Goal: Information Seeking & Learning: Understand process/instructions

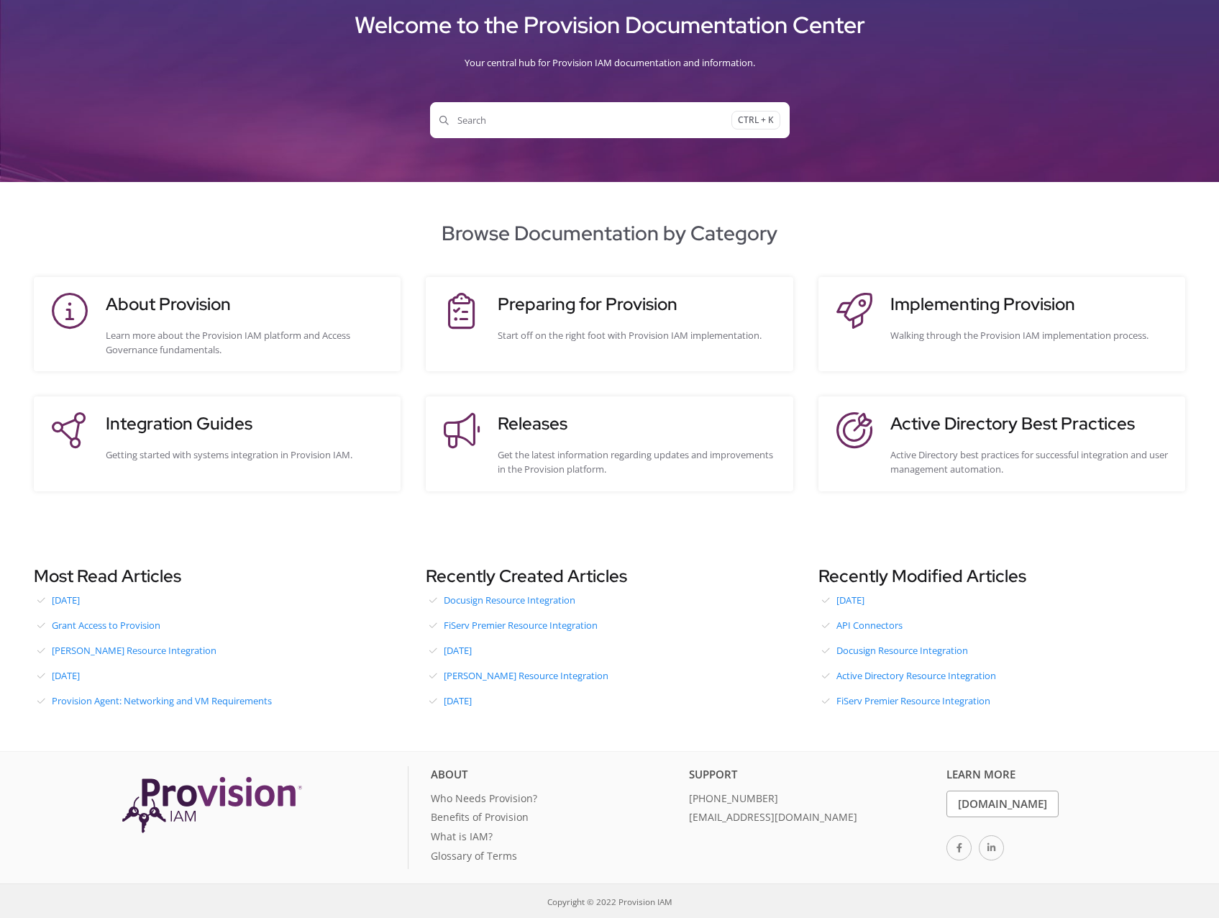
scroll to position [81, 0]
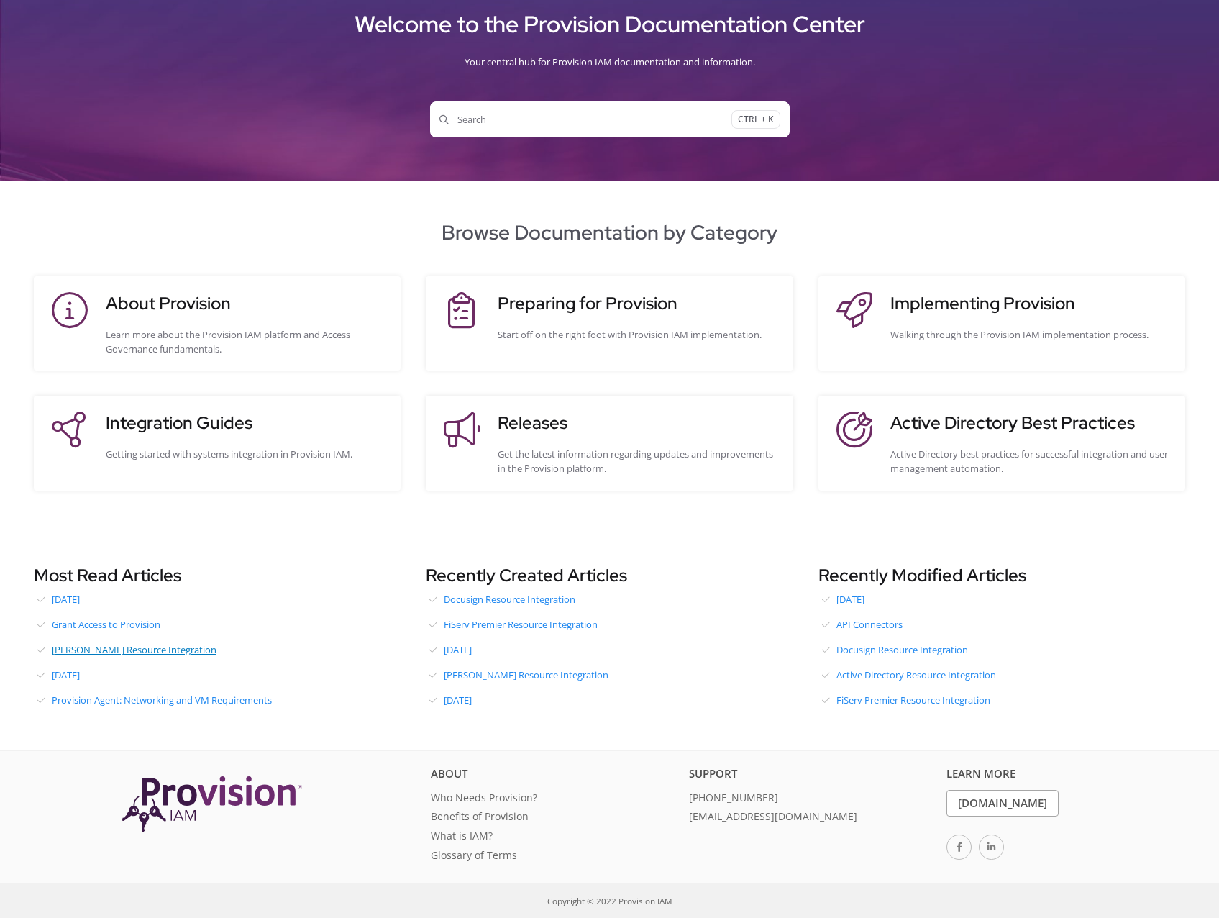
click at [164, 646] on link "[PERSON_NAME] Resource Integration" at bounding box center [217, 650] width 367 height 22
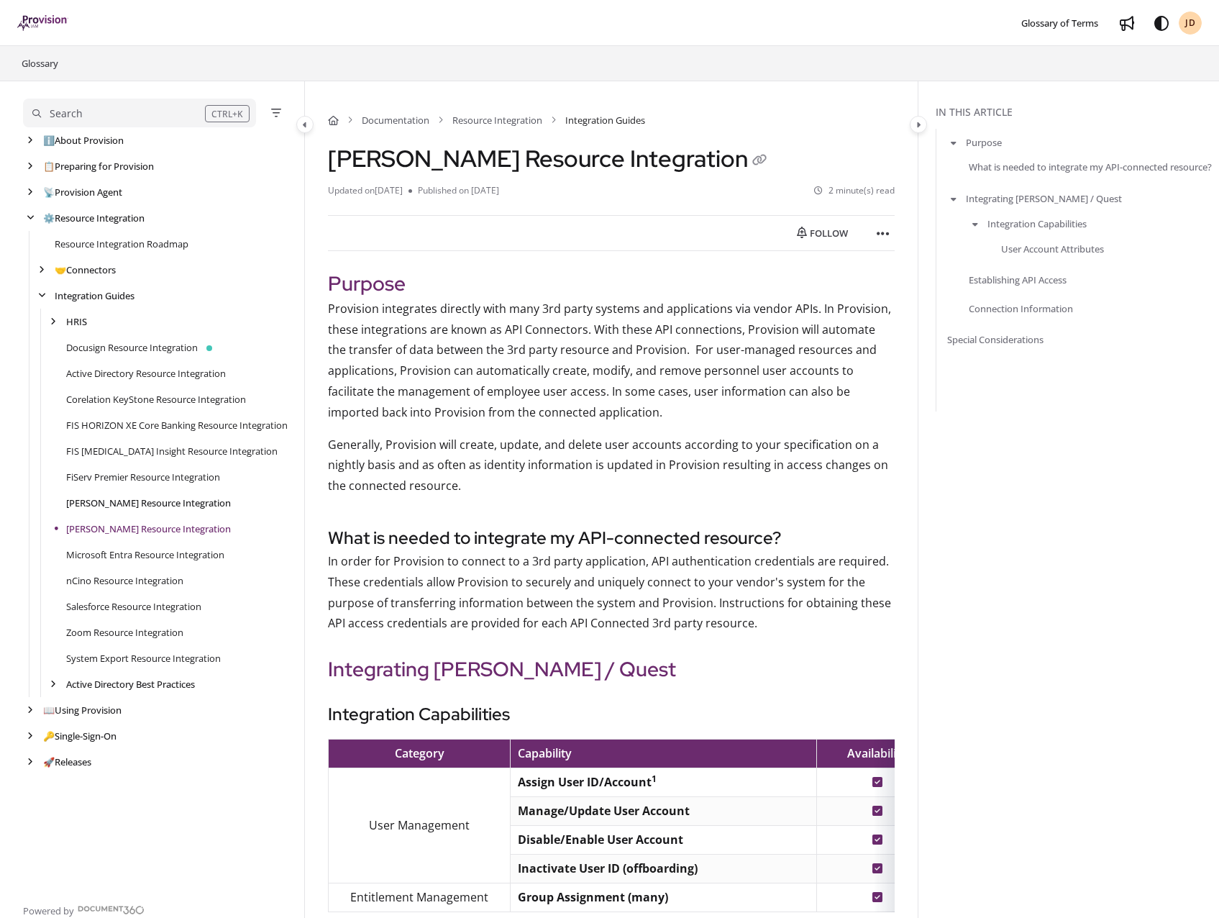
click at [162, 497] on link "[PERSON_NAME] Resource Integration" at bounding box center [148, 502] width 165 height 14
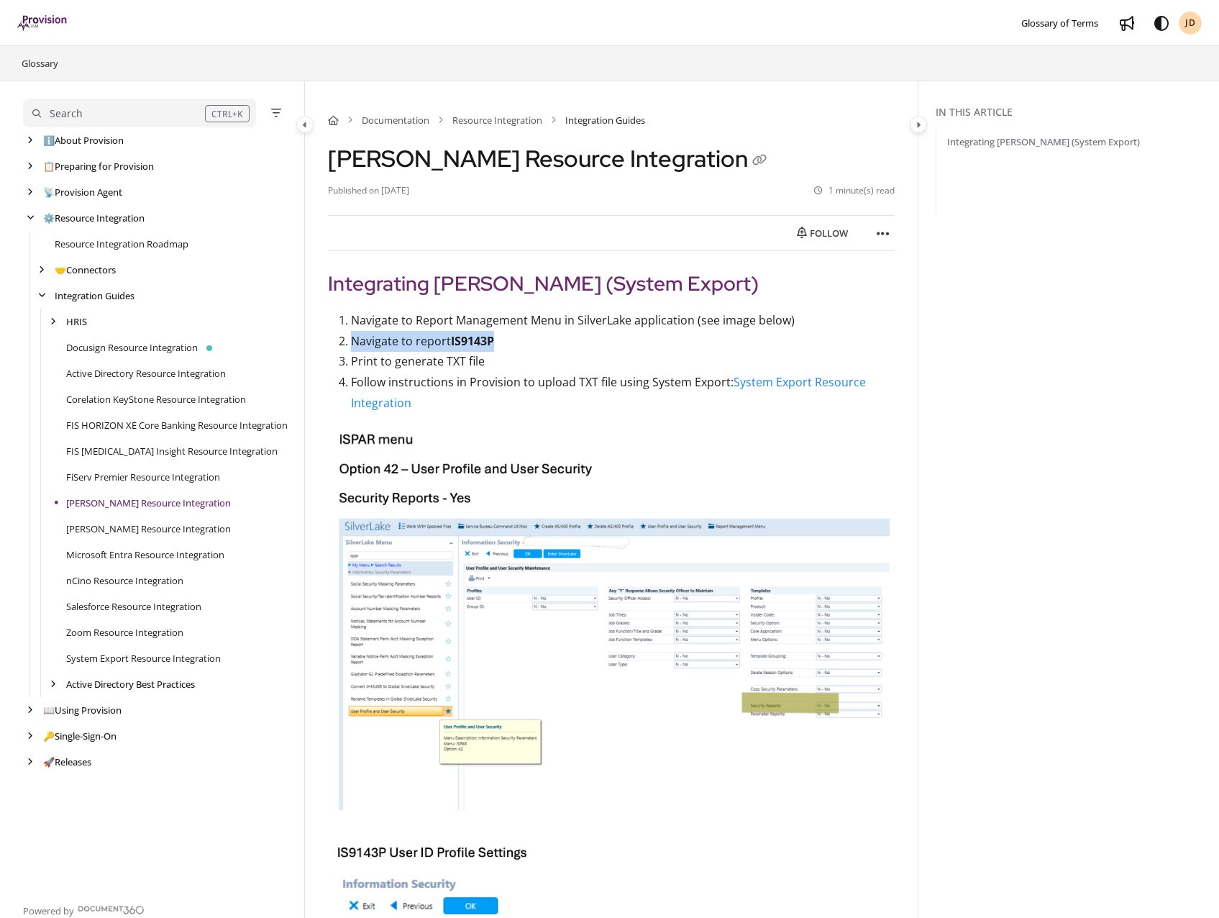
drag, startPoint x: 499, startPoint y: 344, endPoint x: 346, endPoint y: 344, distance: 153.2
click at [351, 344] on li "Navigate to report IS9143P" at bounding box center [623, 341] width 544 height 21
click at [32, 708] on icon "arrow" at bounding box center [30, 709] width 6 height 9
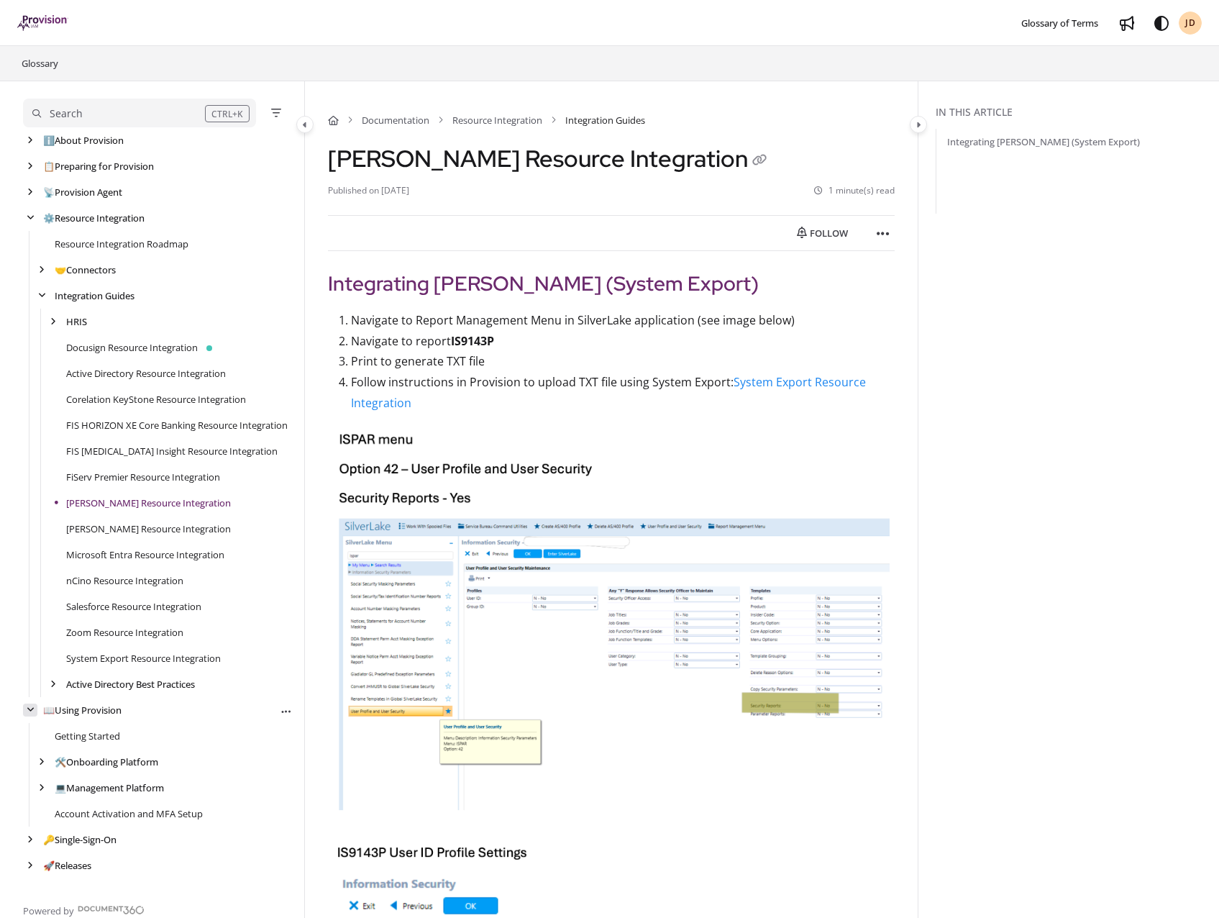
click at [27, 711] on icon "arrow" at bounding box center [31, 709] width 8 height 9
click at [42, 266] on icon "arrow" at bounding box center [42, 269] width 6 height 9
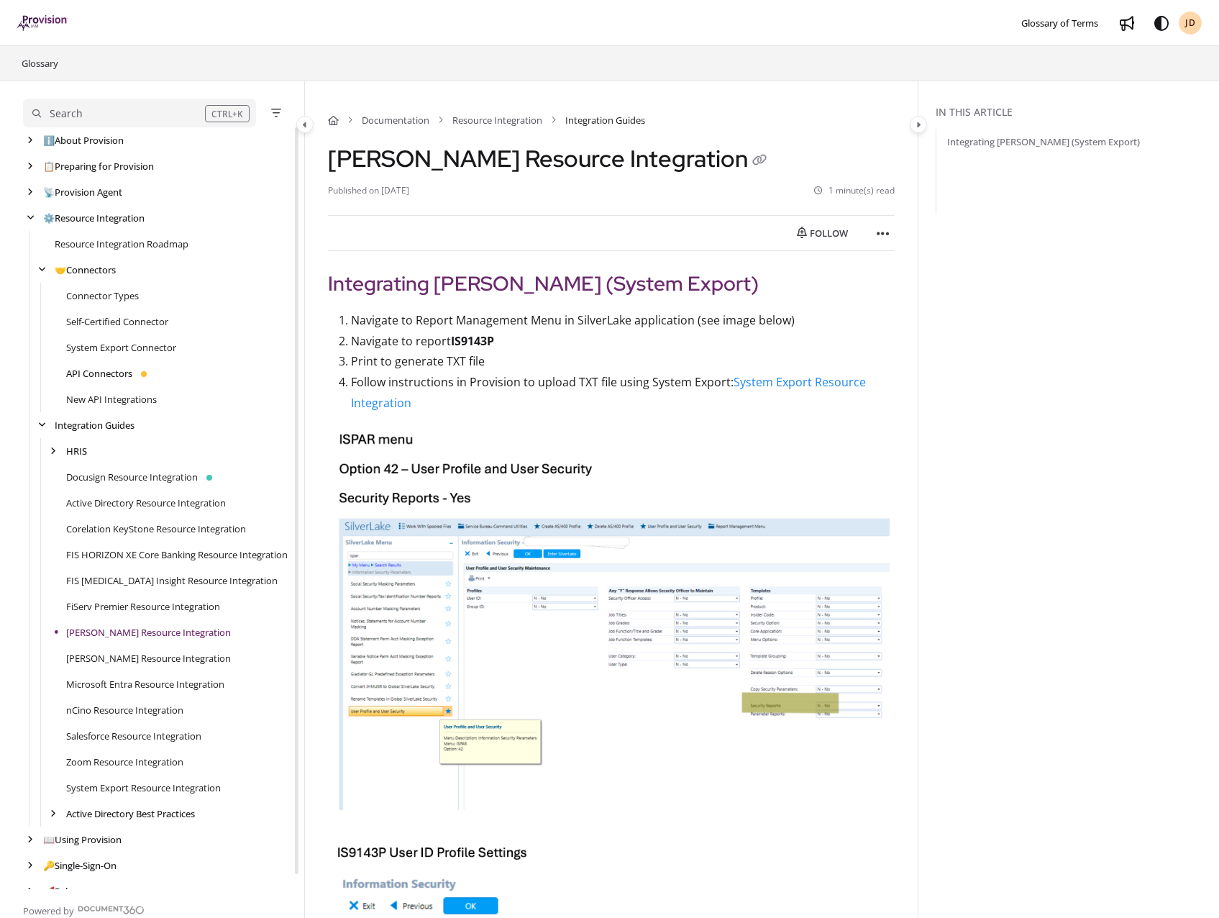
click at [88, 372] on link "API Connectors" at bounding box center [99, 373] width 66 height 14
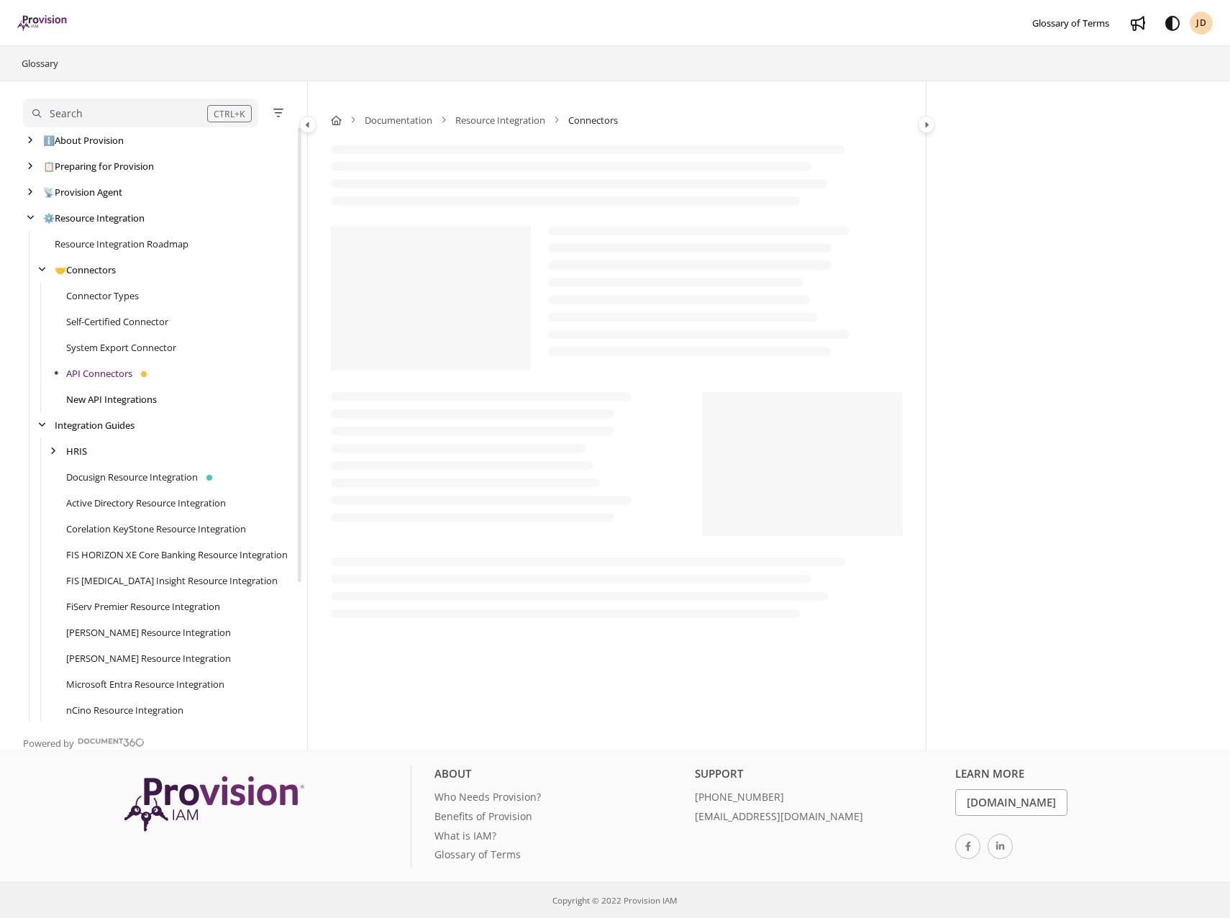
click at [135, 395] on link "New API Integrations" at bounding box center [111, 399] width 91 height 14
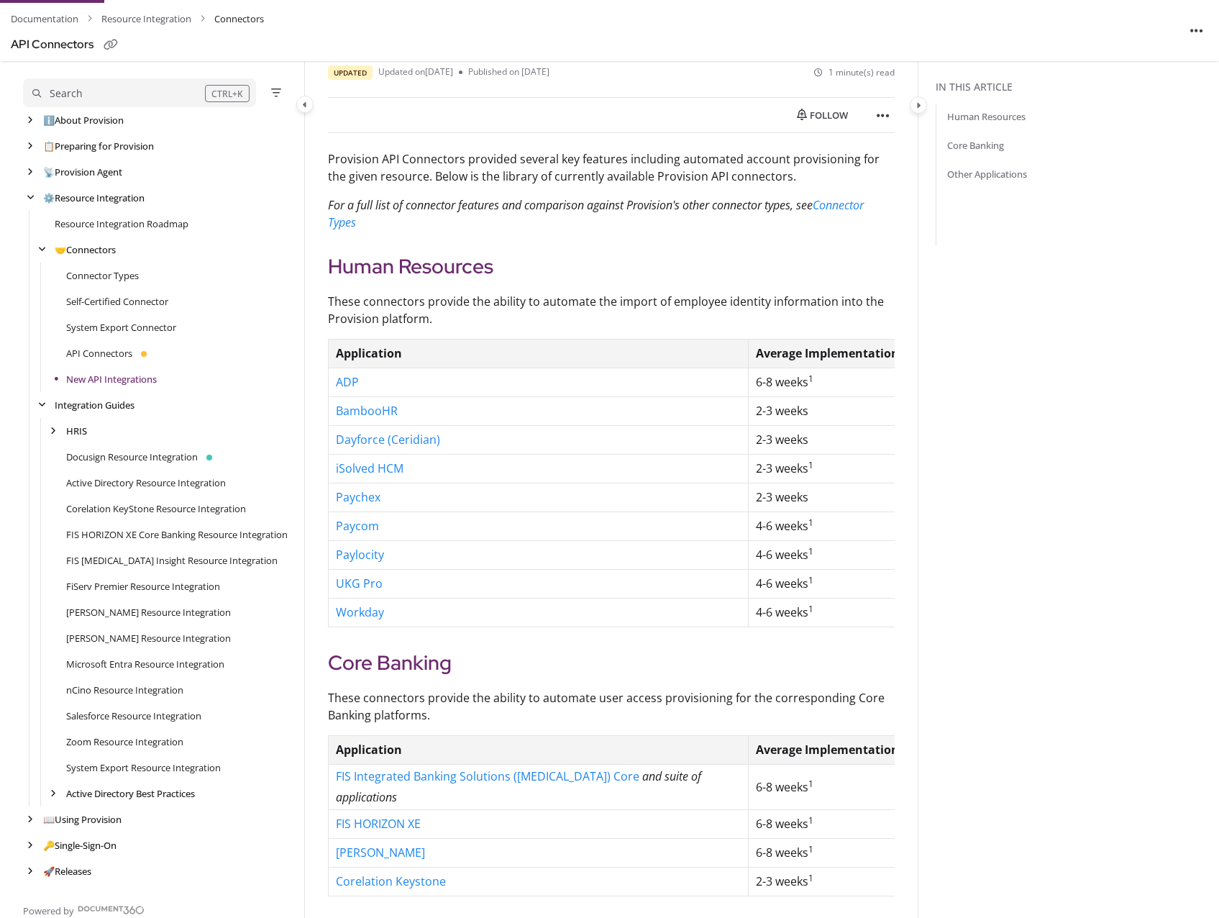
scroll to position [144, 0]
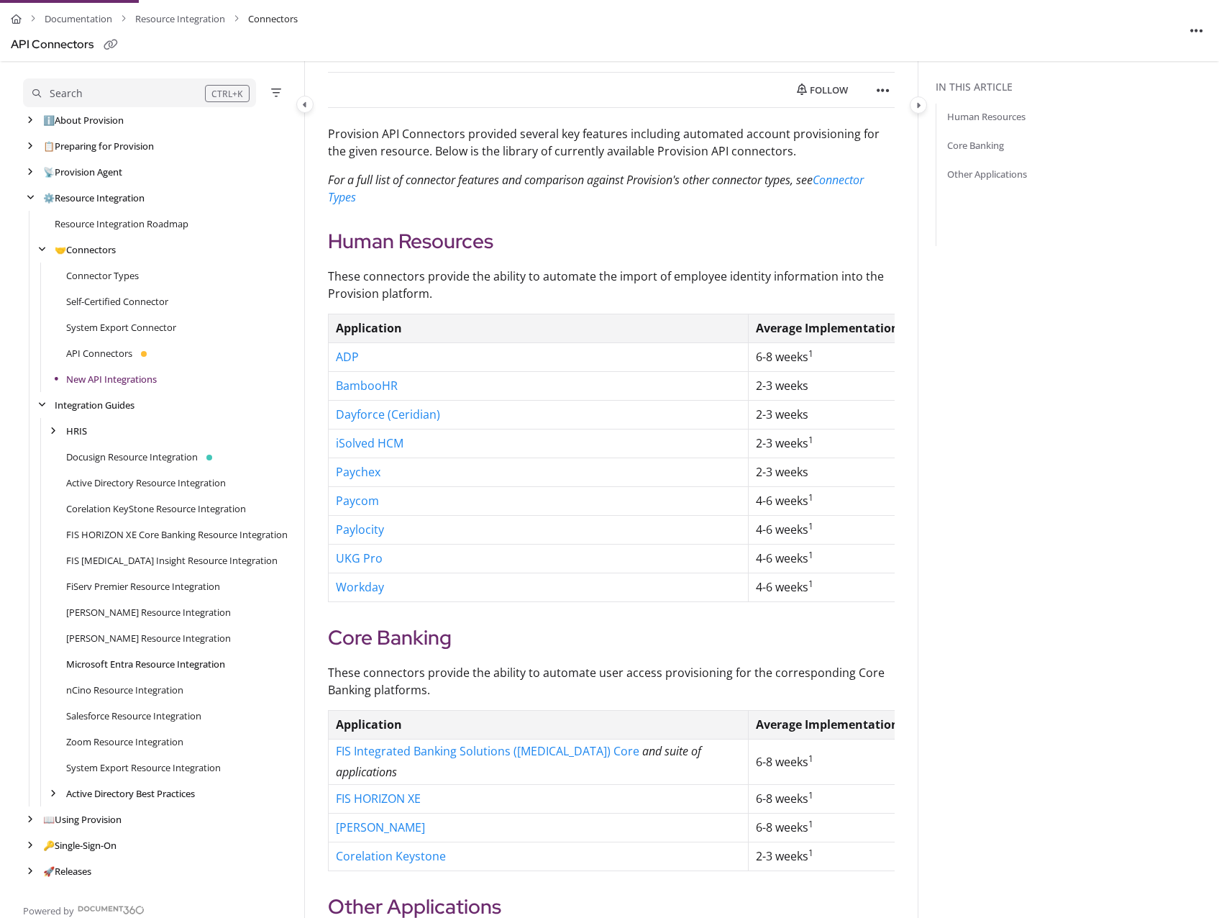
click at [140, 659] on link "Microsoft Entra Resource Integration" at bounding box center [145, 664] width 159 height 14
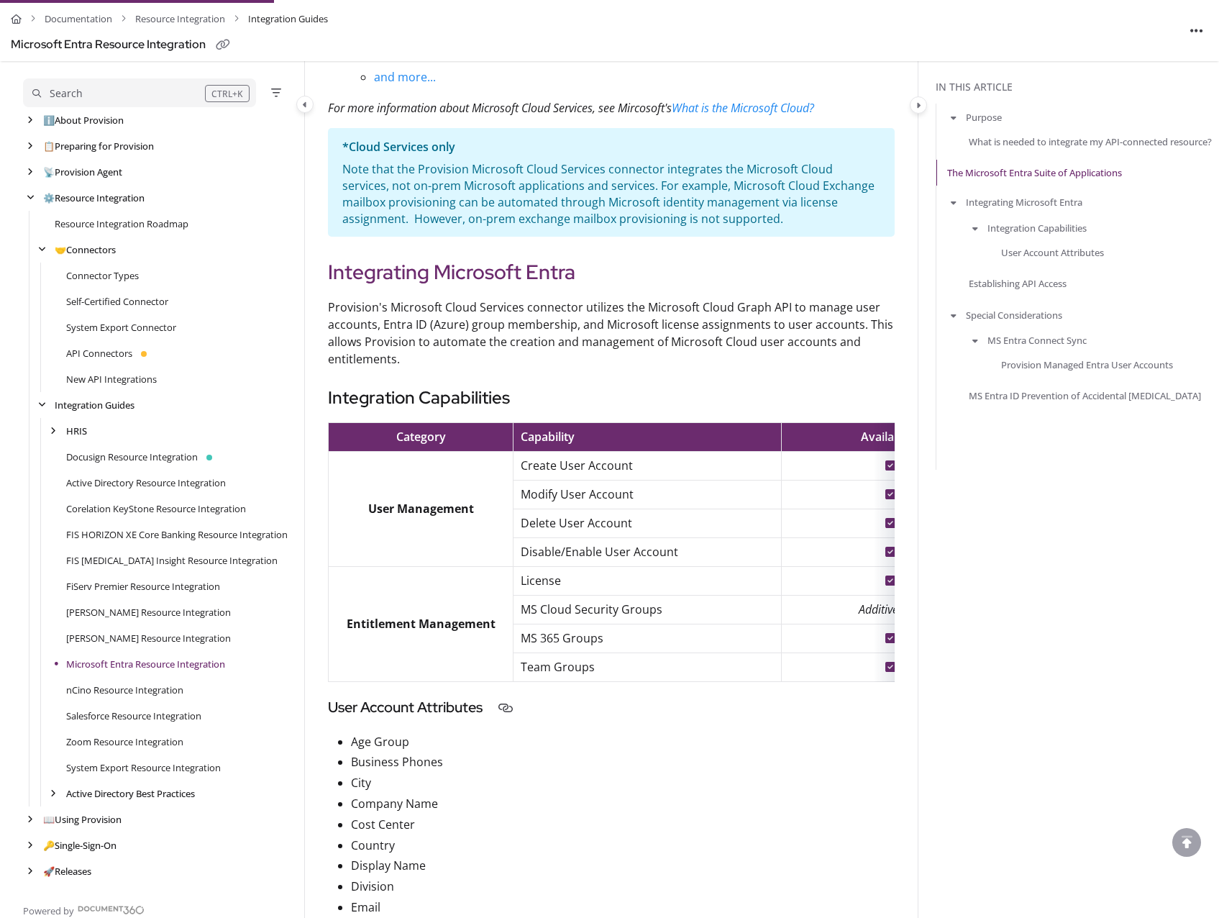
scroll to position [863, 0]
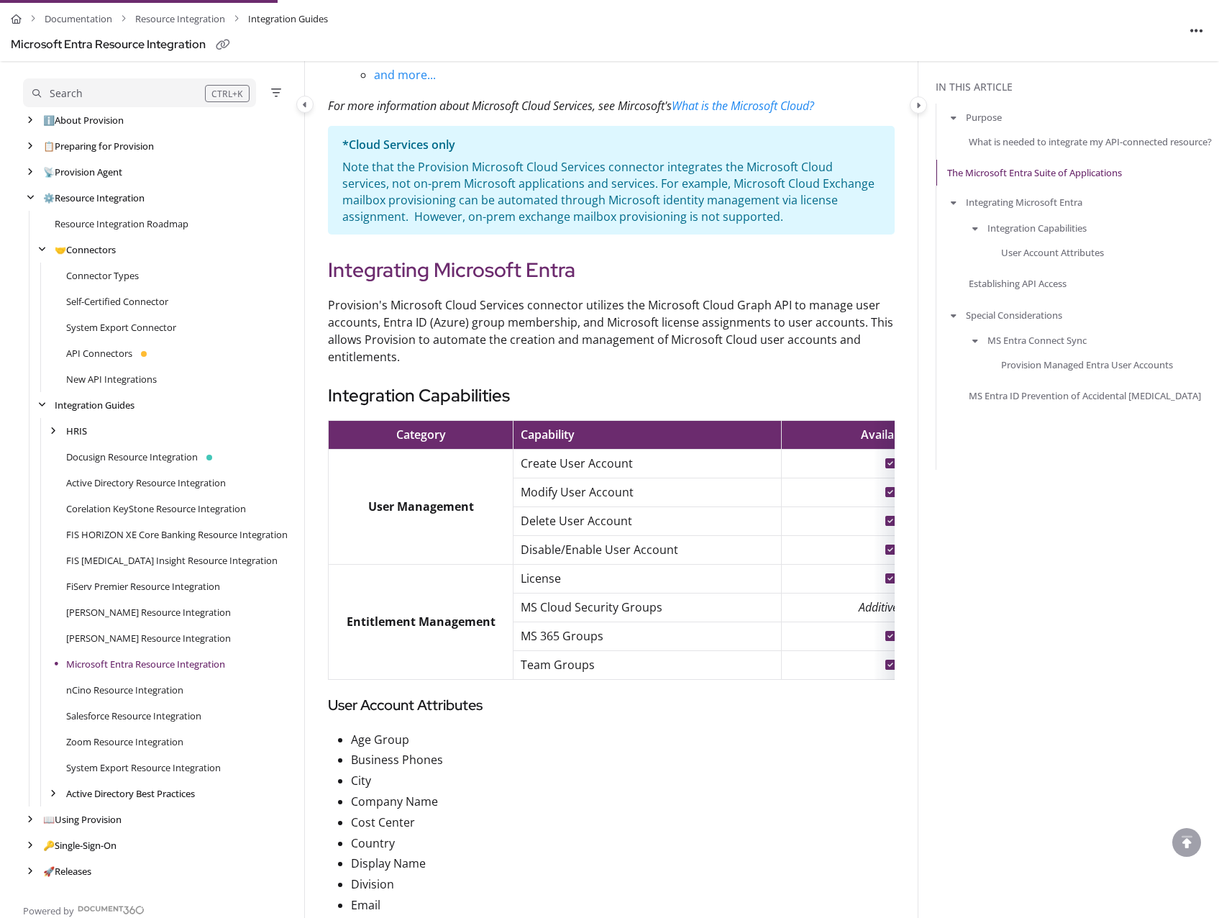
drag, startPoint x: 713, startPoint y: 678, endPoint x: 820, endPoint y: 679, distance: 106.4
click at [820, 679] on tr "Team Groups" at bounding box center [664, 664] width 672 height 29
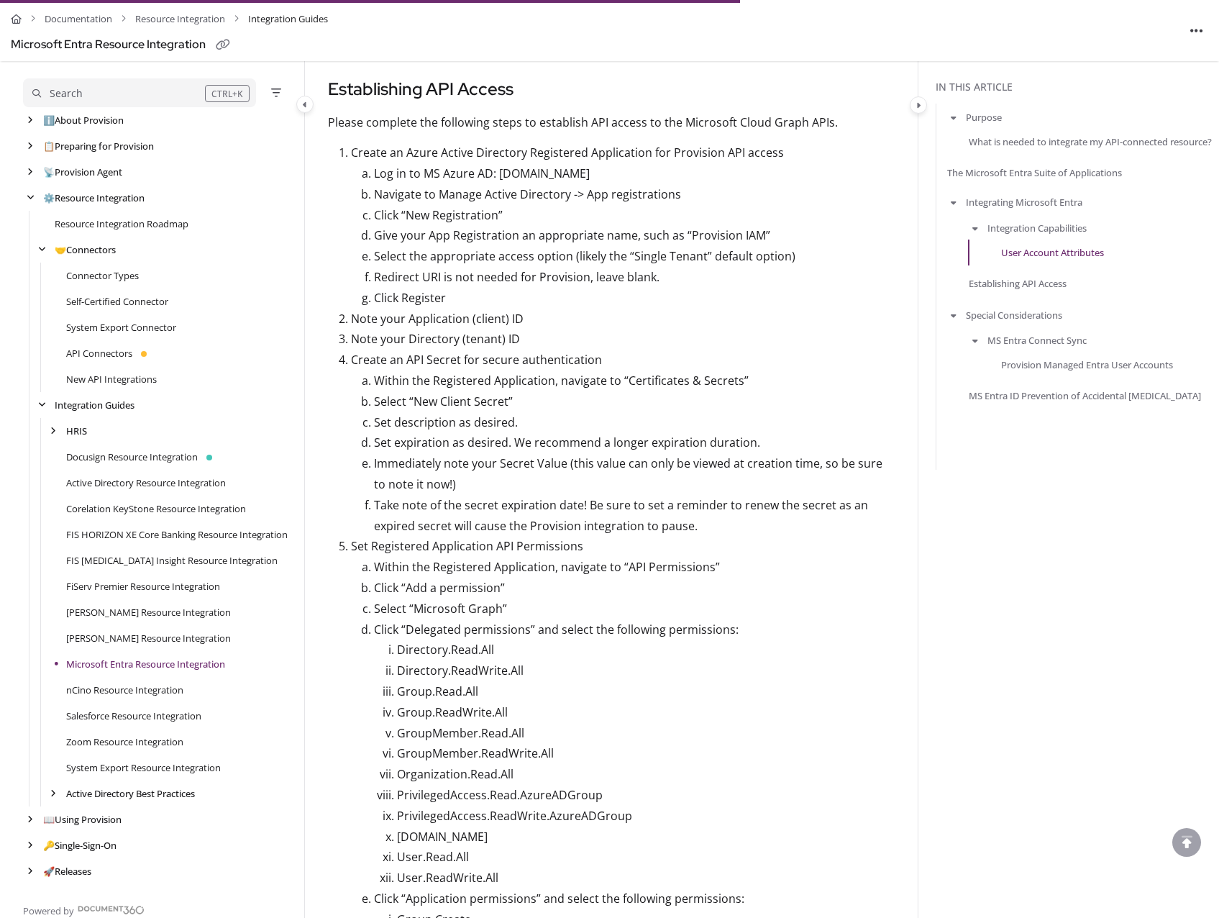
scroll to position [2301, 0]
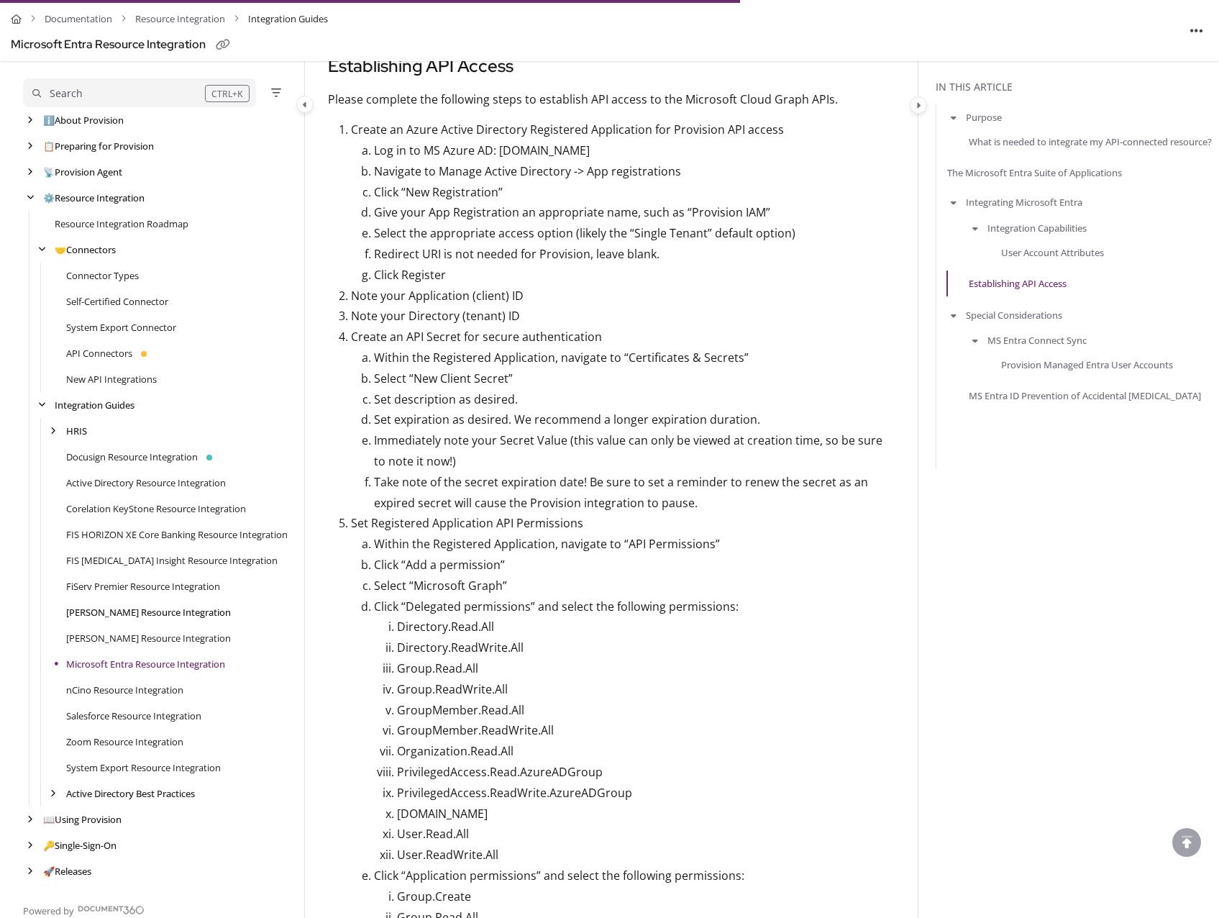
click at [155, 609] on link "[PERSON_NAME] Resource Integration" at bounding box center [148, 612] width 165 height 14
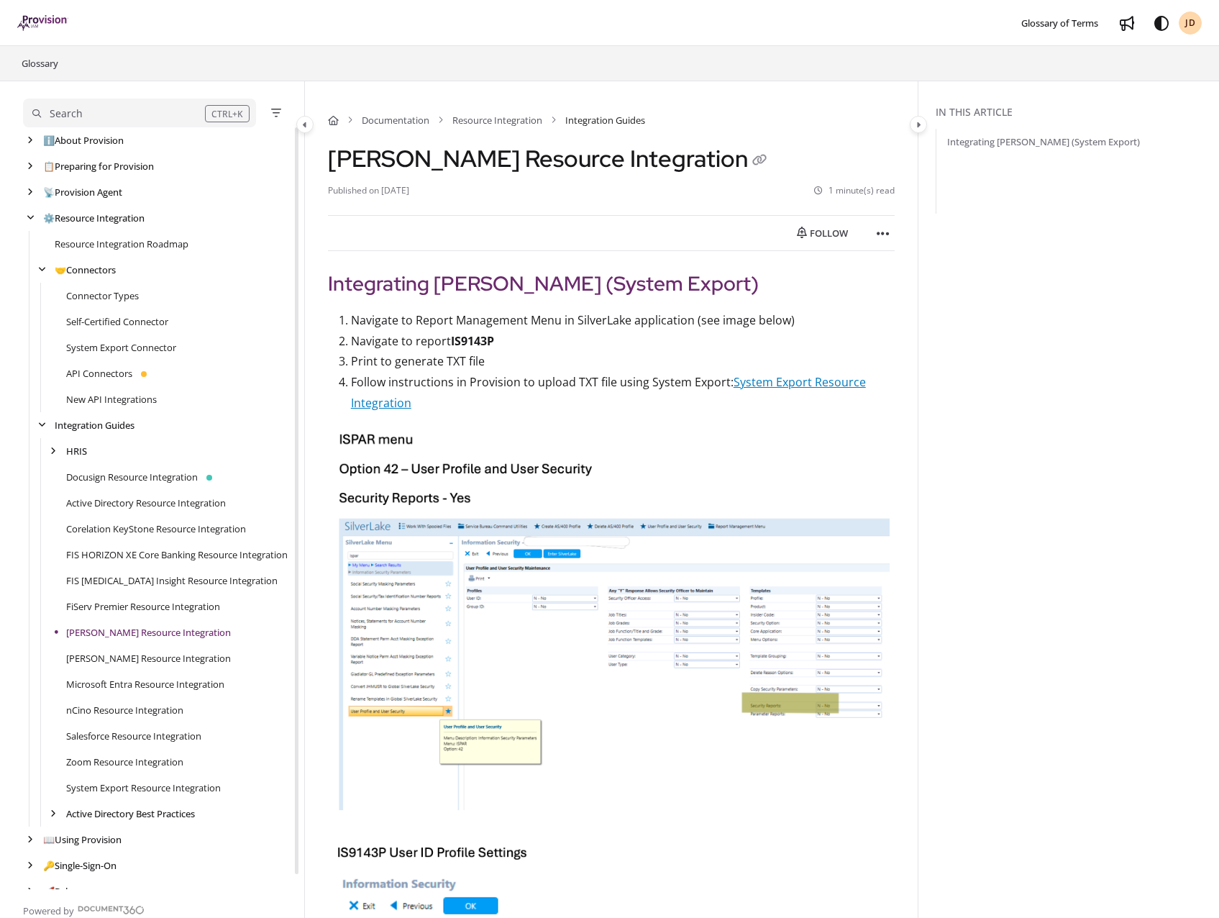
click at [765, 388] on link "System Export Resource Integration" at bounding box center [608, 392] width 515 height 37
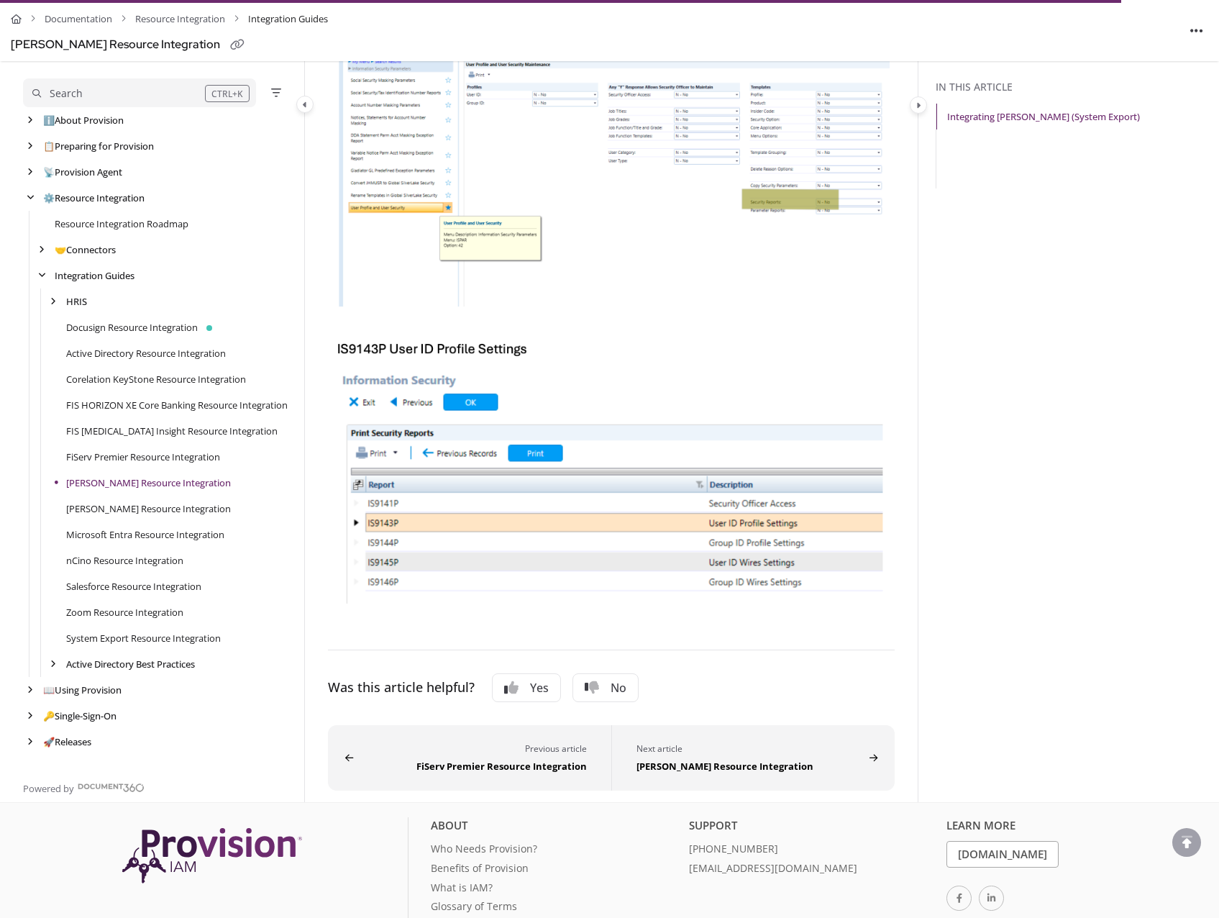
scroll to position [554, 0]
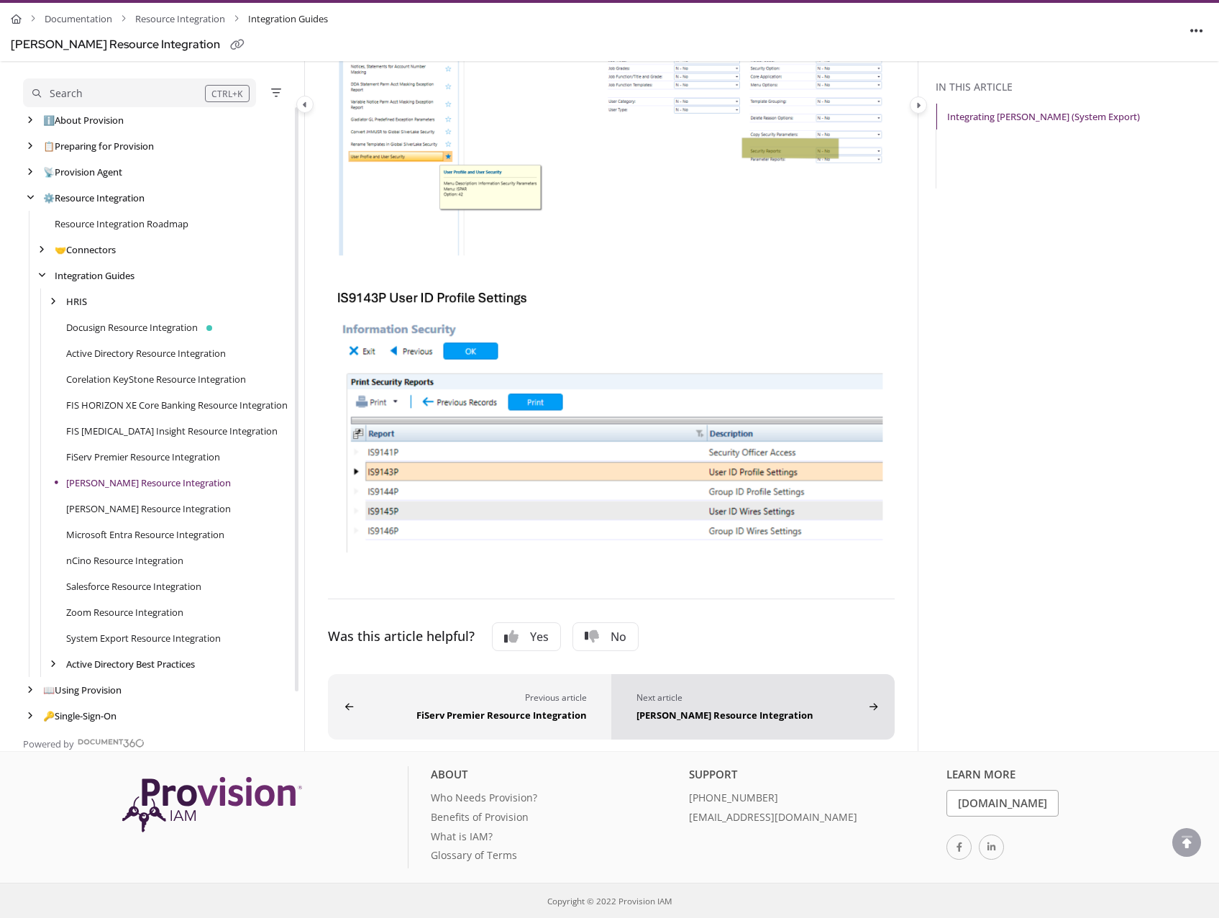
click at [703, 714] on div "[PERSON_NAME] Resource Integration" at bounding box center [749, 713] width 227 height 17
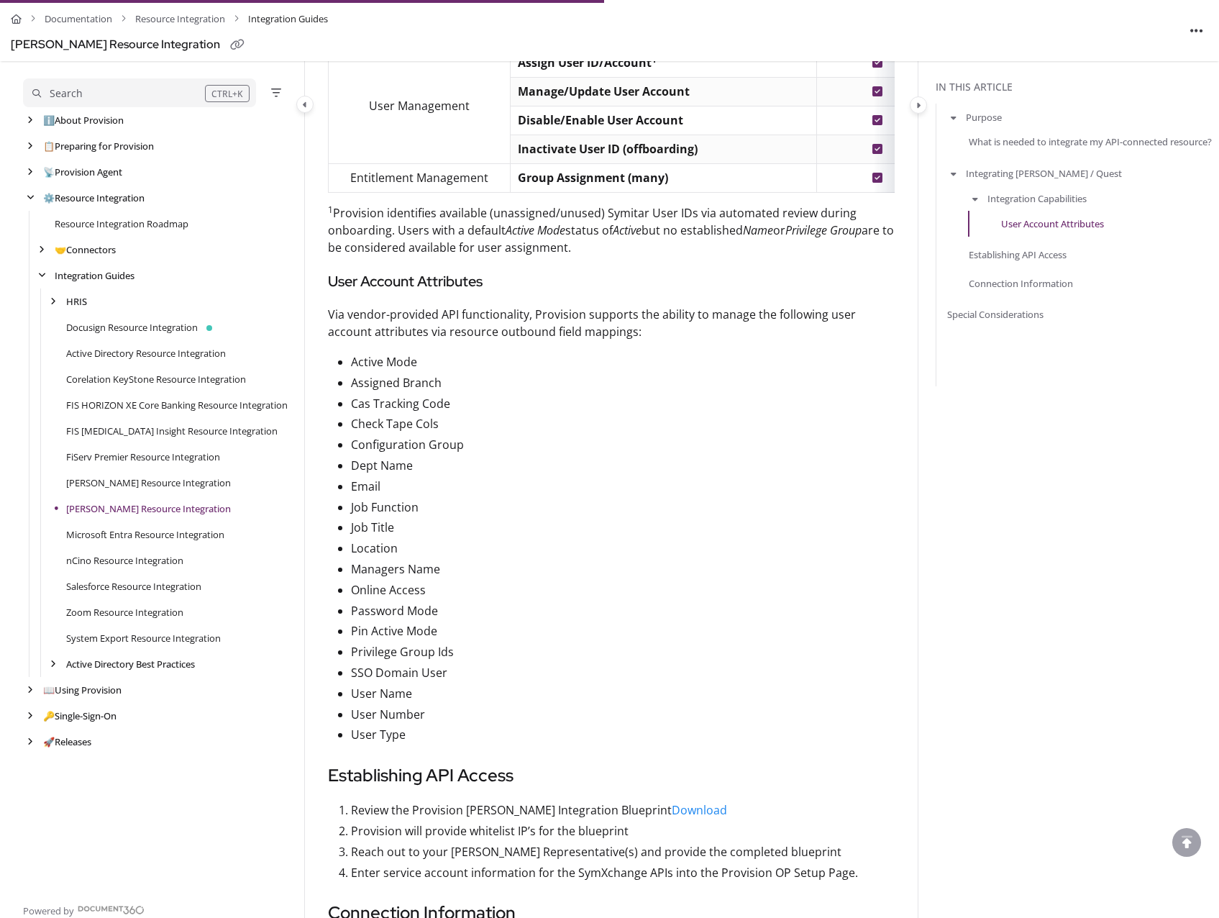
scroll to position [360, 0]
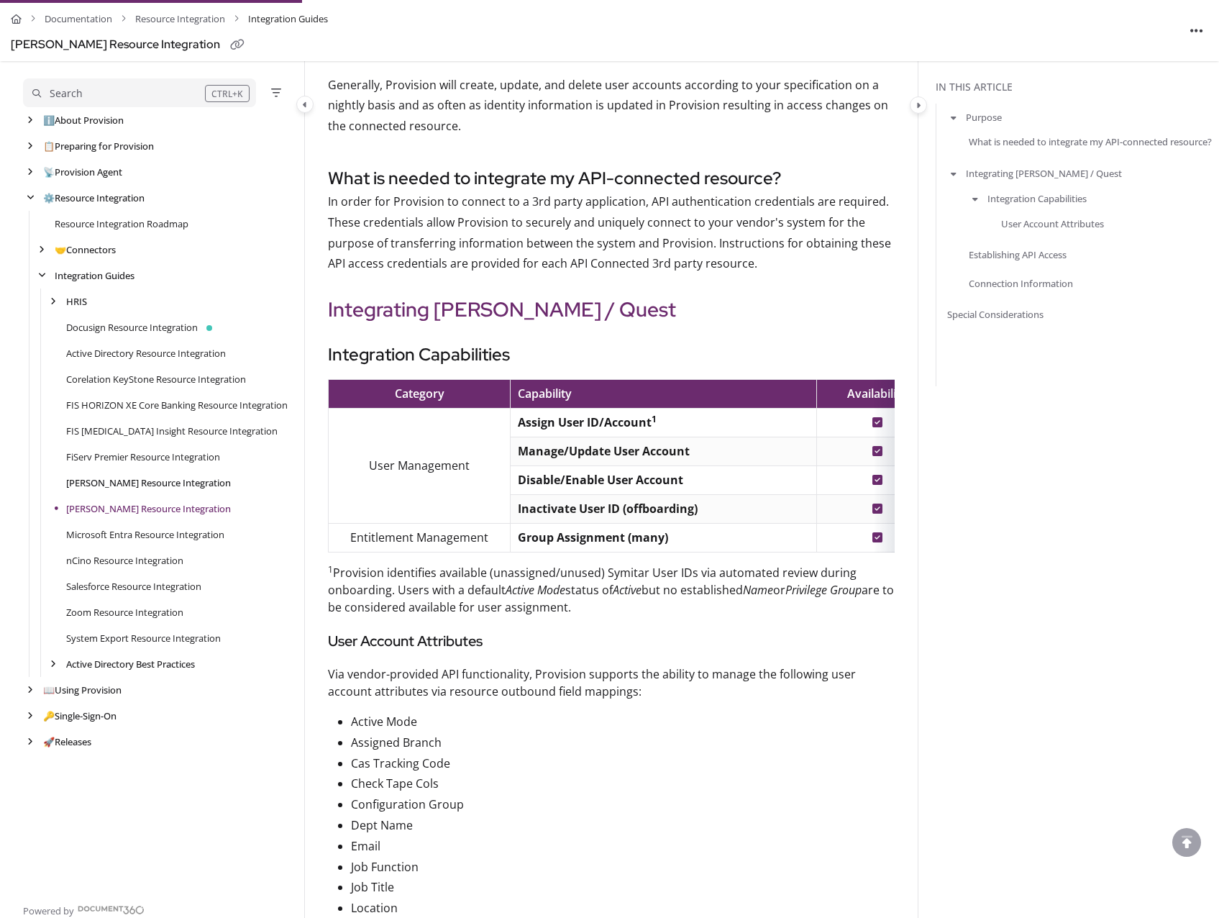
click at [132, 485] on link "[PERSON_NAME] Resource Integration" at bounding box center [148, 482] width 165 height 14
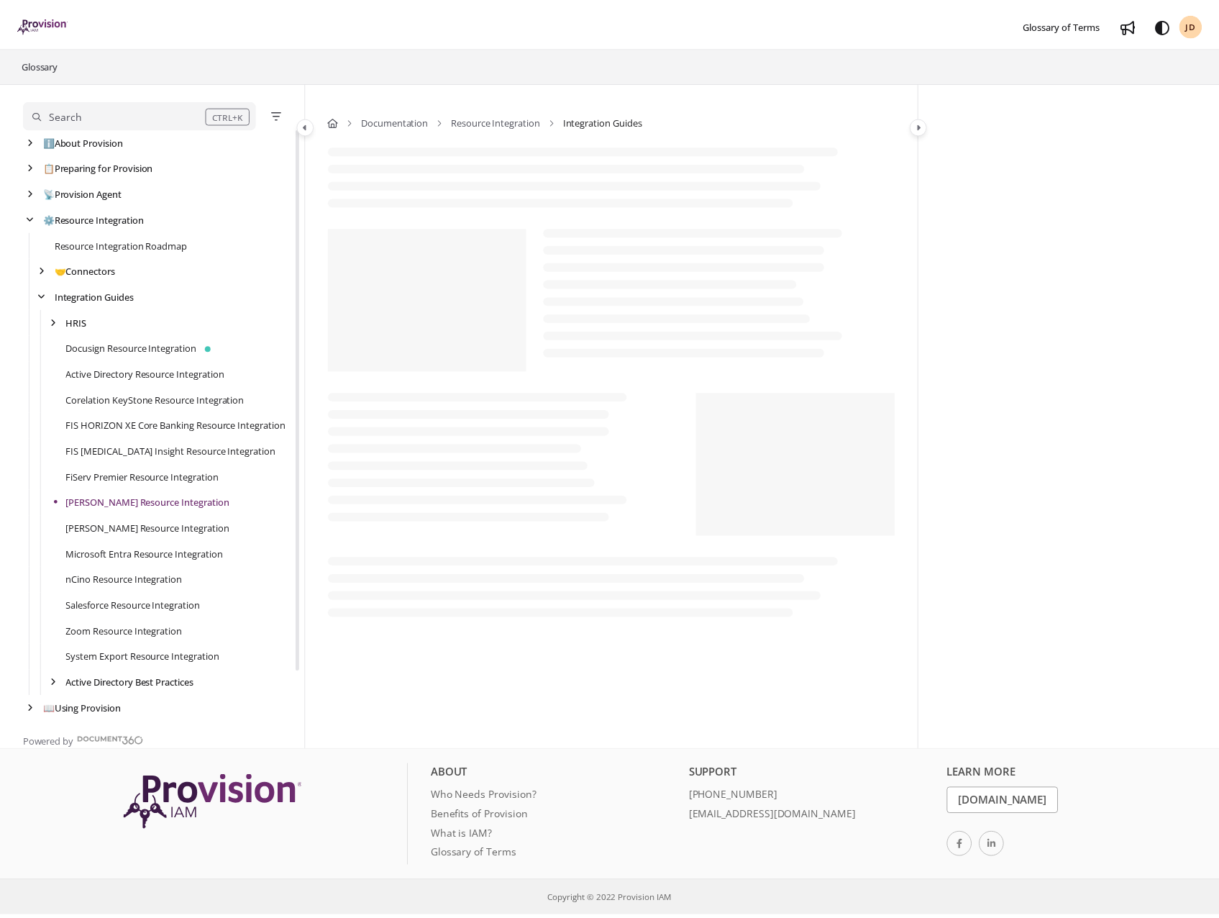
scroll to position [53, 0]
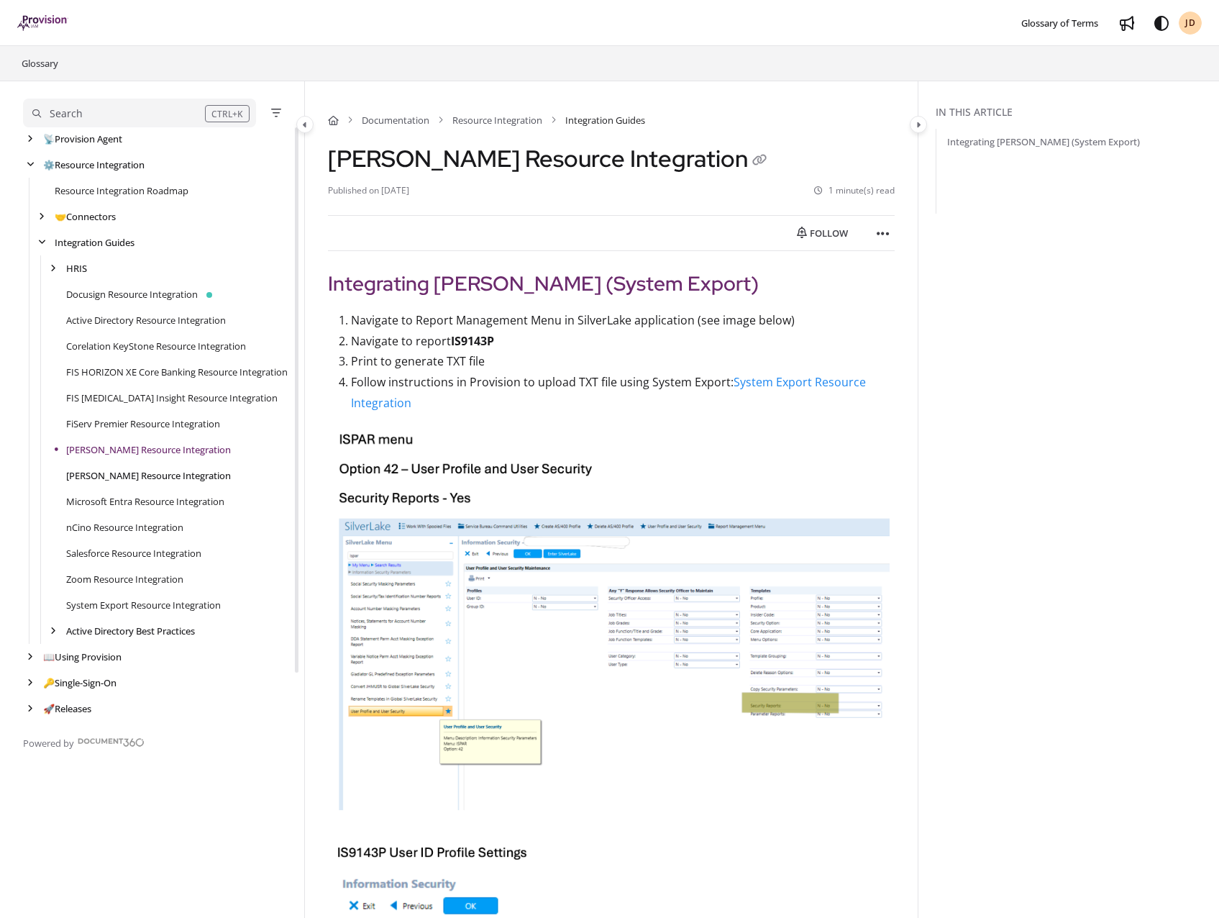
click at [146, 483] on link "[PERSON_NAME] Resource Integration" at bounding box center [148, 475] width 165 height 14
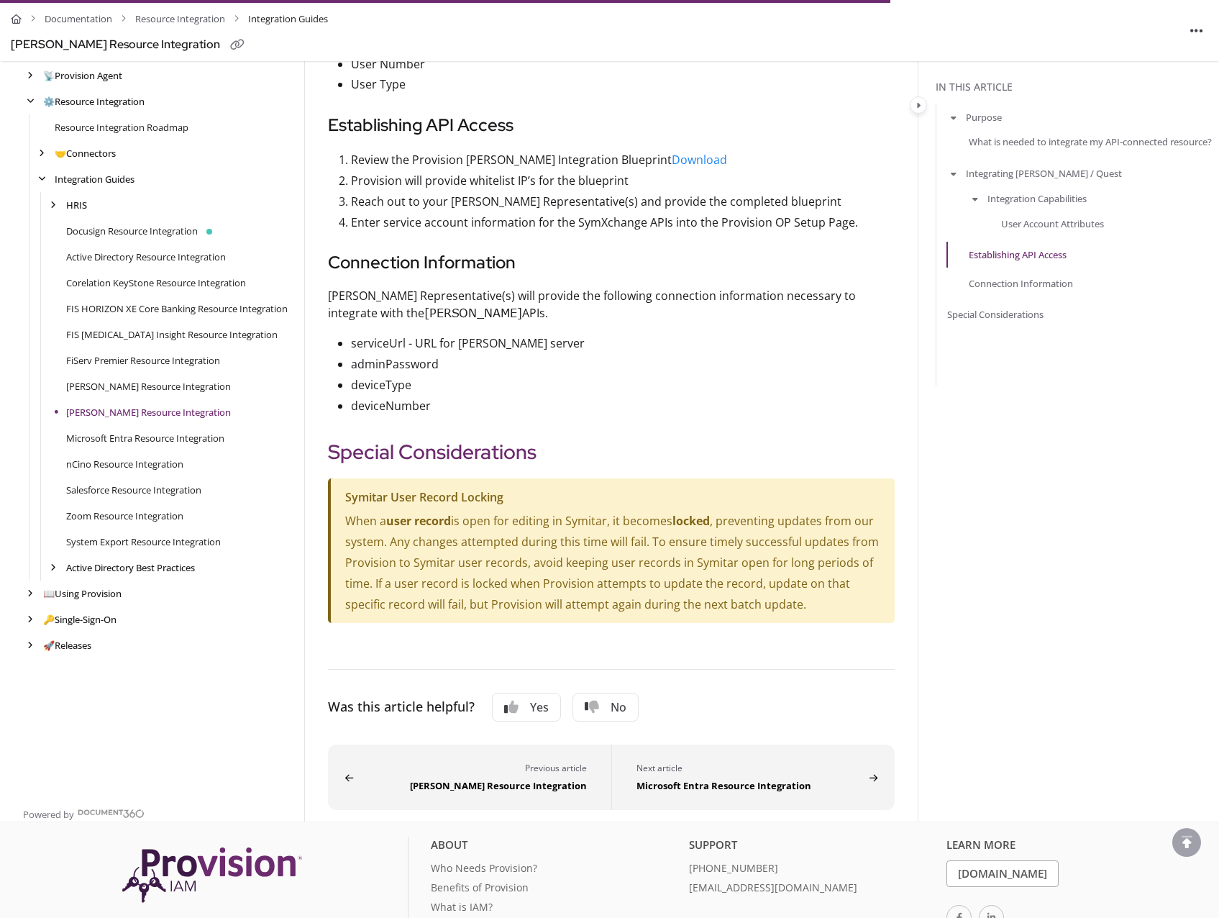
scroll to position [1020, 0]
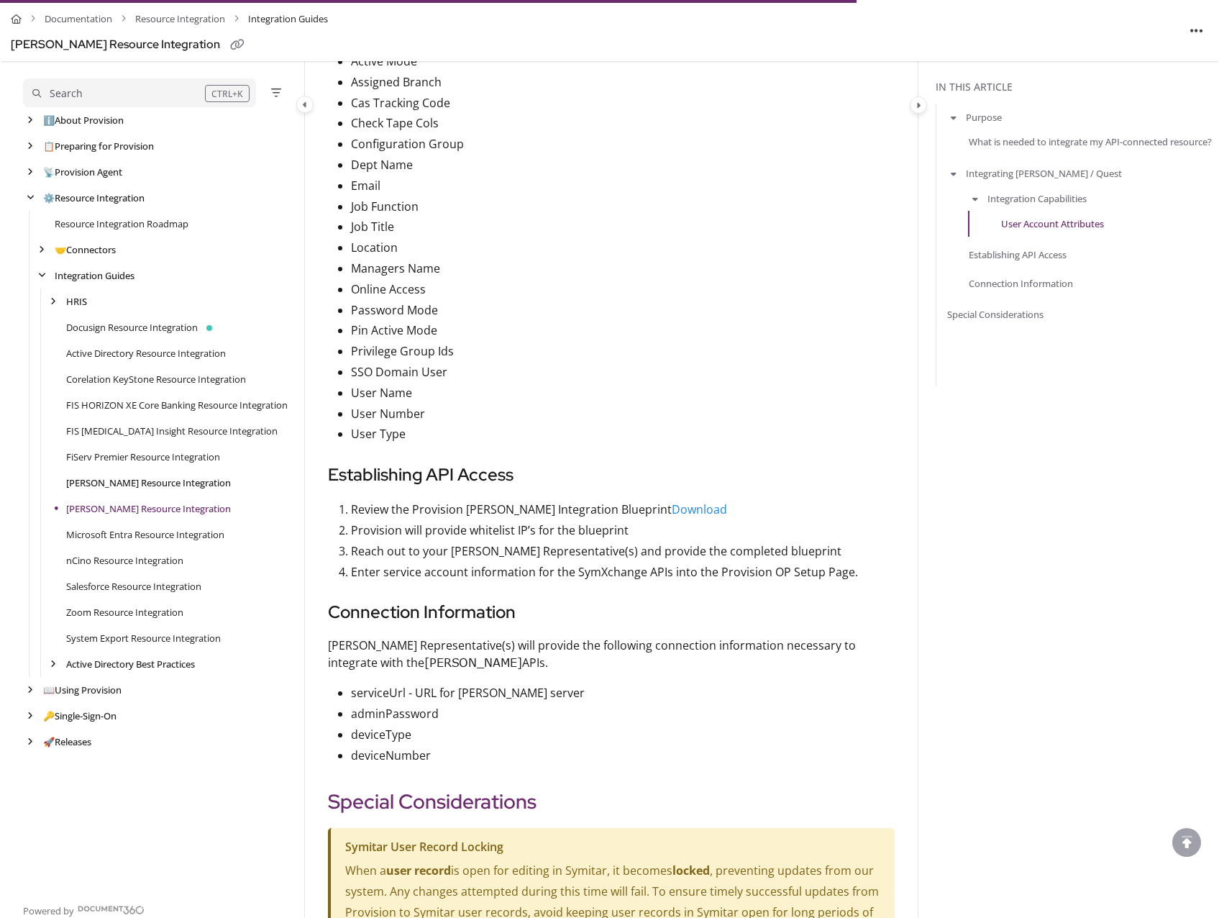
click at [122, 481] on link "[PERSON_NAME] Resource Integration" at bounding box center [148, 482] width 165 height 14
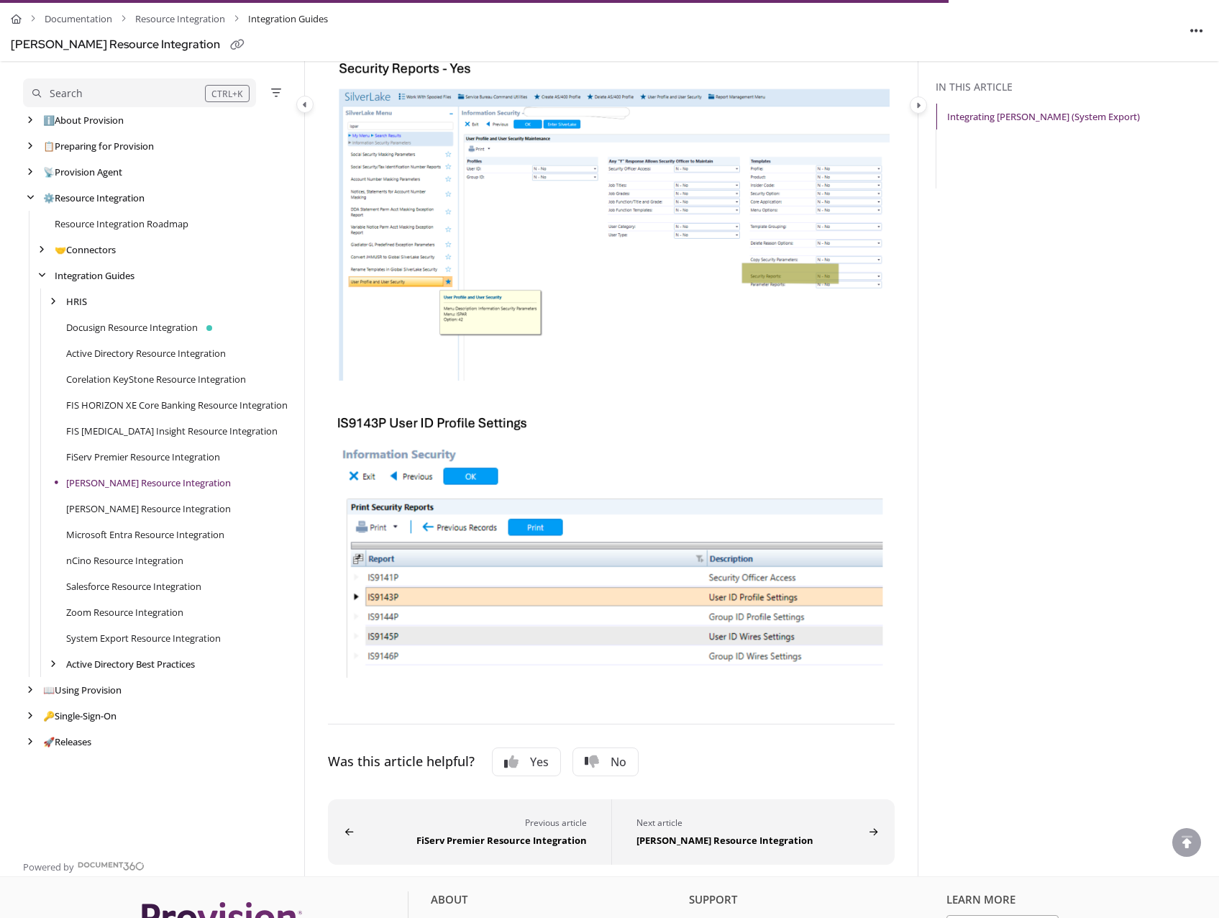
scroll to position [431, 0]
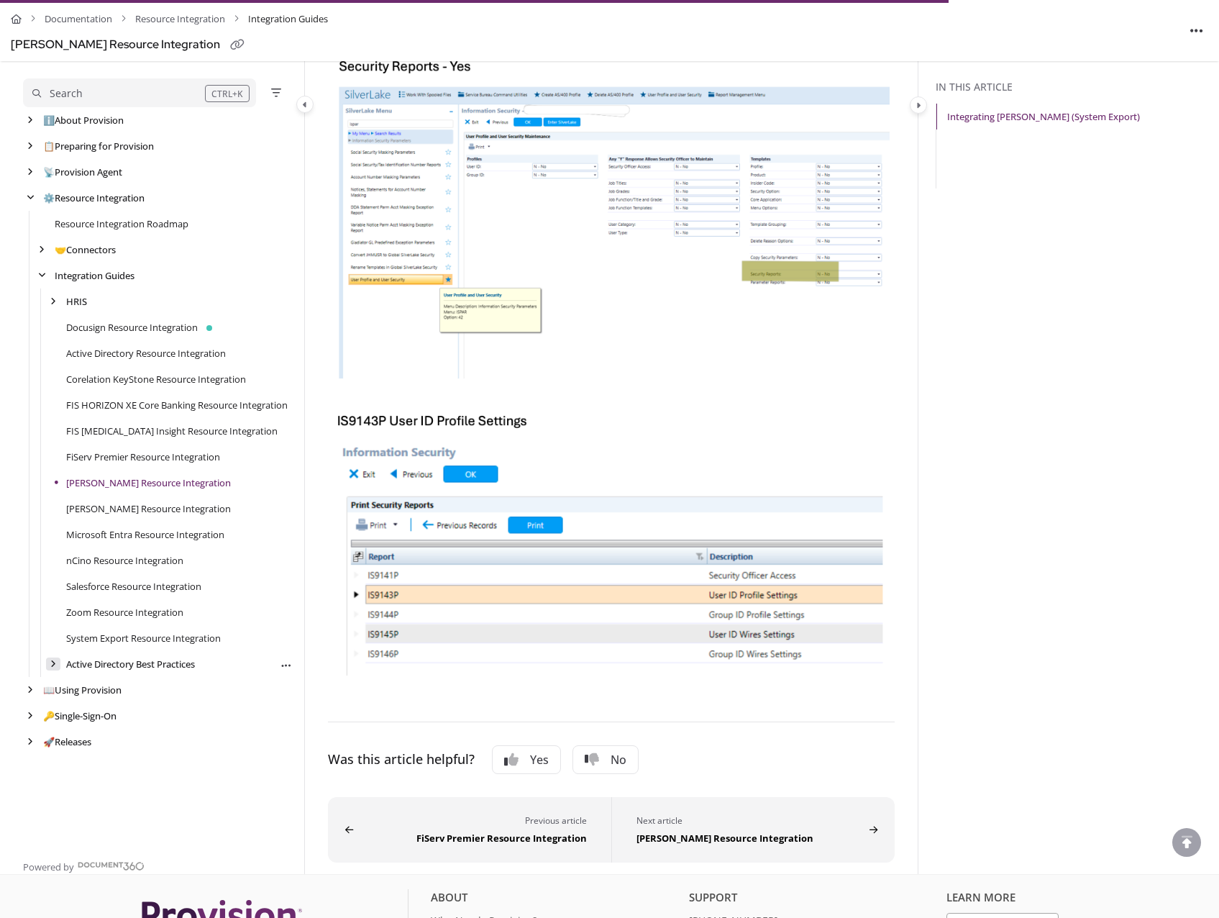
click at [53, 666] on icon "arrow" at bounding box center [53, 663] width 6 height 9
click at [135, 769] on link "Hybrid MS Exchange/Office 365 Mailboxes" at bounding box center [168, 767] width 181 height 14
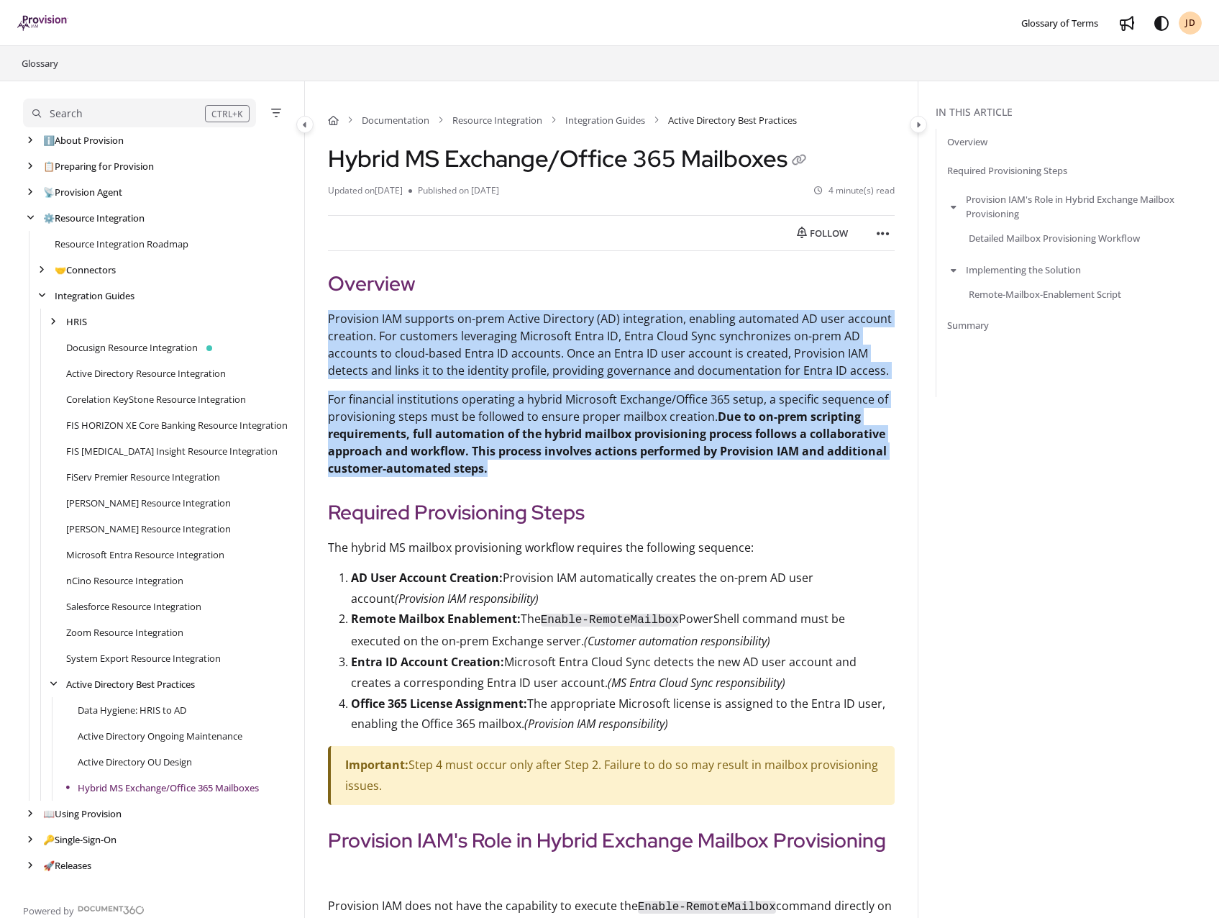
drag, startPoint x: 485, startPoint y: 468, endPoint x: 322, endPoint y: 324, distance: 217.6
drag, startPoint x: 322, startPoint y: 324, endPoint x: 367, endPoint y: 390, distance: 80.2
click at [367, 390] on p "For financial institutions operating a hybrid Microsoft Exchange/Office 365 set…" at bounding box center [611, 433] width 567 height 86
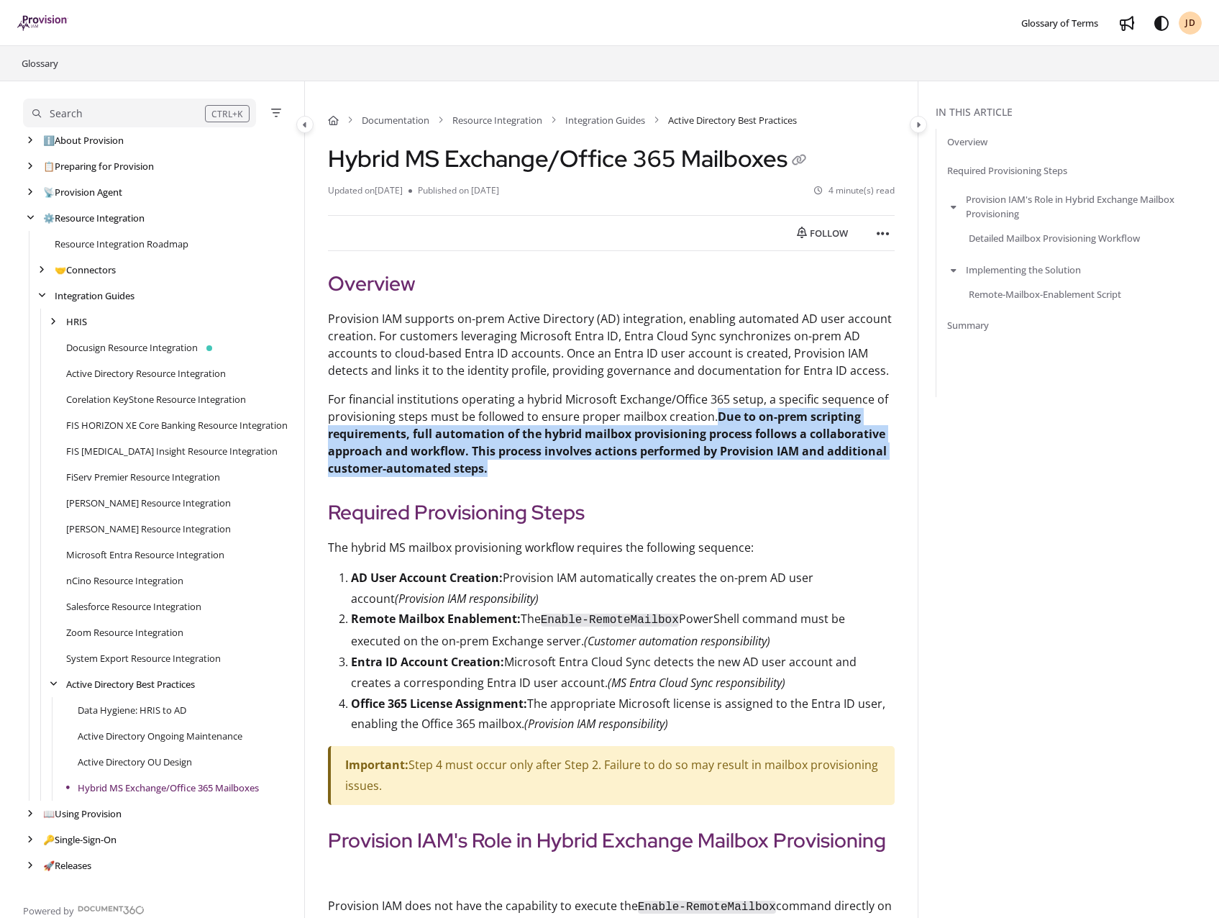
drag, startPoint x: 716, startPoint y: 418, endPoint x: 488, endPoint y: 468, distance: 233.5
click at [488, 468] on p "For financial institutions operating a hybrid Microsoft Exchange/Office 365 set…" at bounding box center [611, 433] width 567 height 86
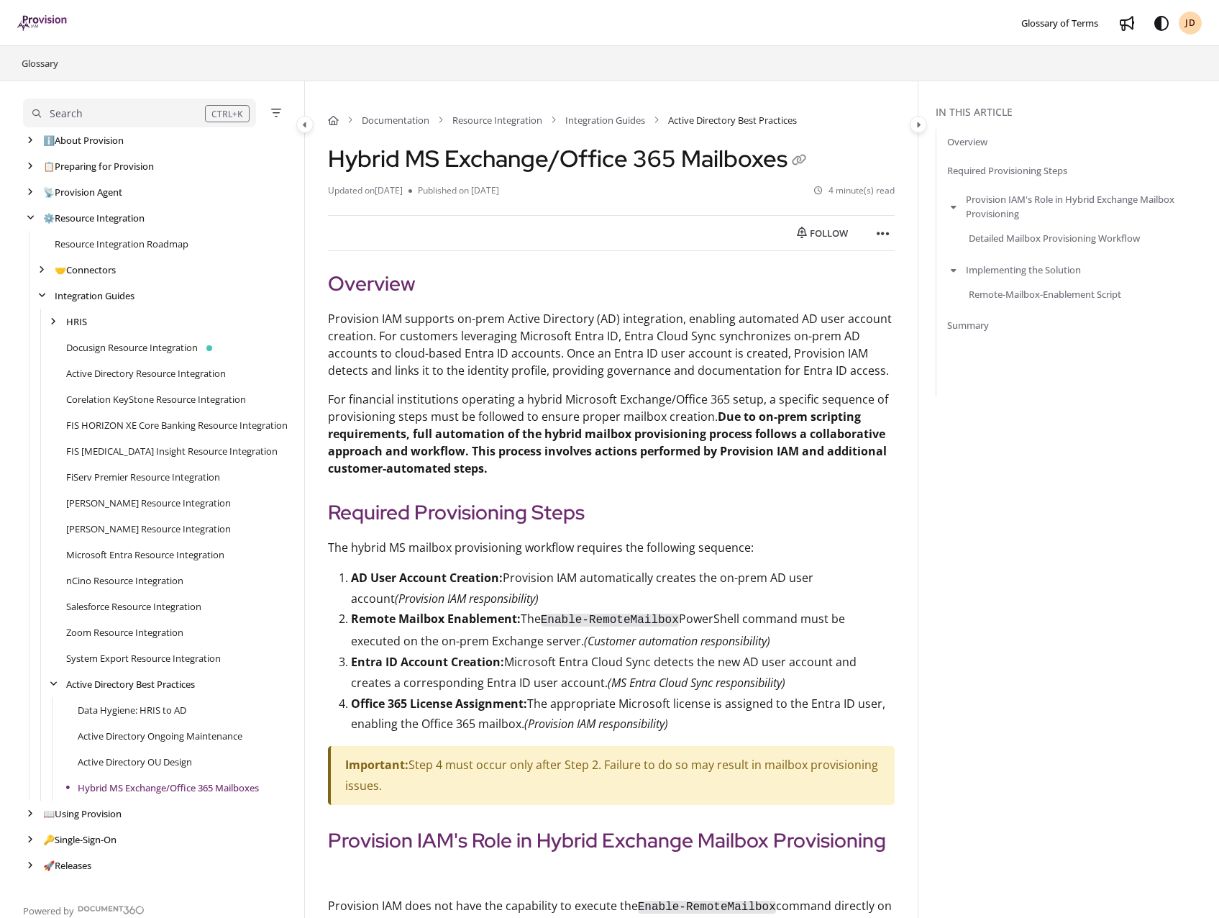
drag, startPoint x: 488, startPoint y: 468, endPoint x: 588, endPoint y: 480, distance: 100.7
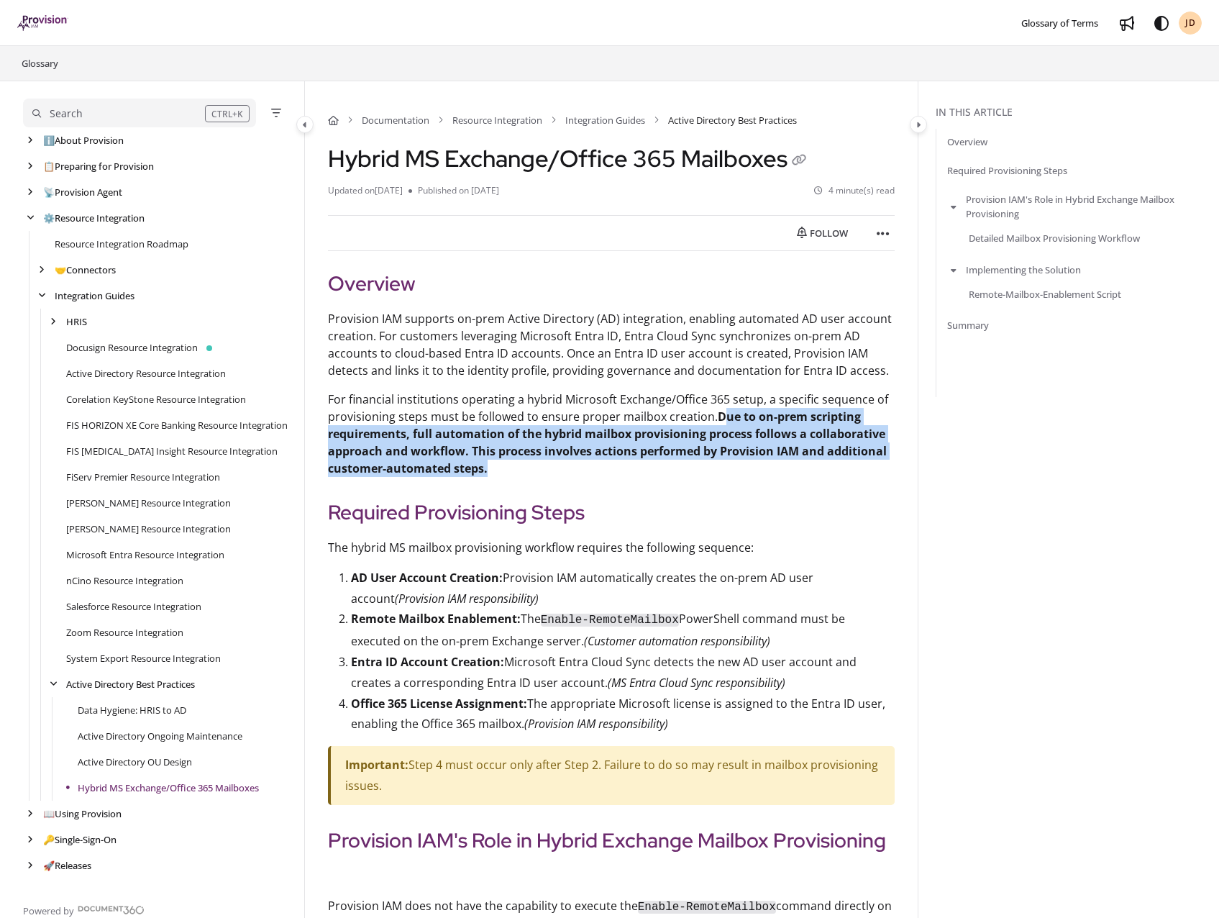
drag, startPoint x: 490, startPoint y: 470, endPoint x: 721, endPoint y: 419, distance: 235.7
click at [721, 419] on p "For financial institutions operating a hybrid Microsoft Exchange/Office 365 set…" at bounding box center [611, 433] width 567 height 86
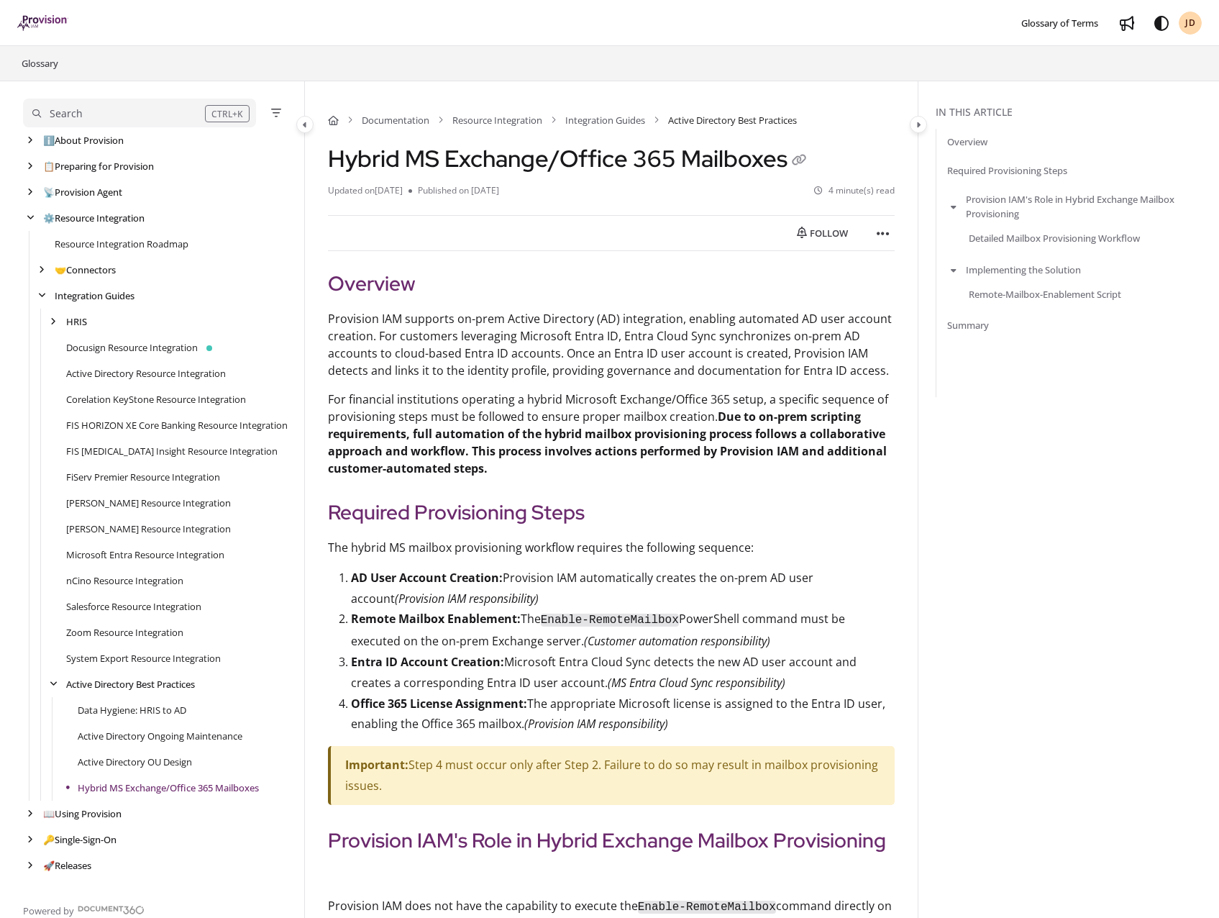
drag, startPoint x: 721, startPoint y: 419, endPoint x: 711, endPoint y: 419, distance: 10.1
click at [711, 419] on p "For financial institutions operating a hybrid Microsoft Exchange/Office 365 set…" at bounding box center [611, 433] width 567 height 86
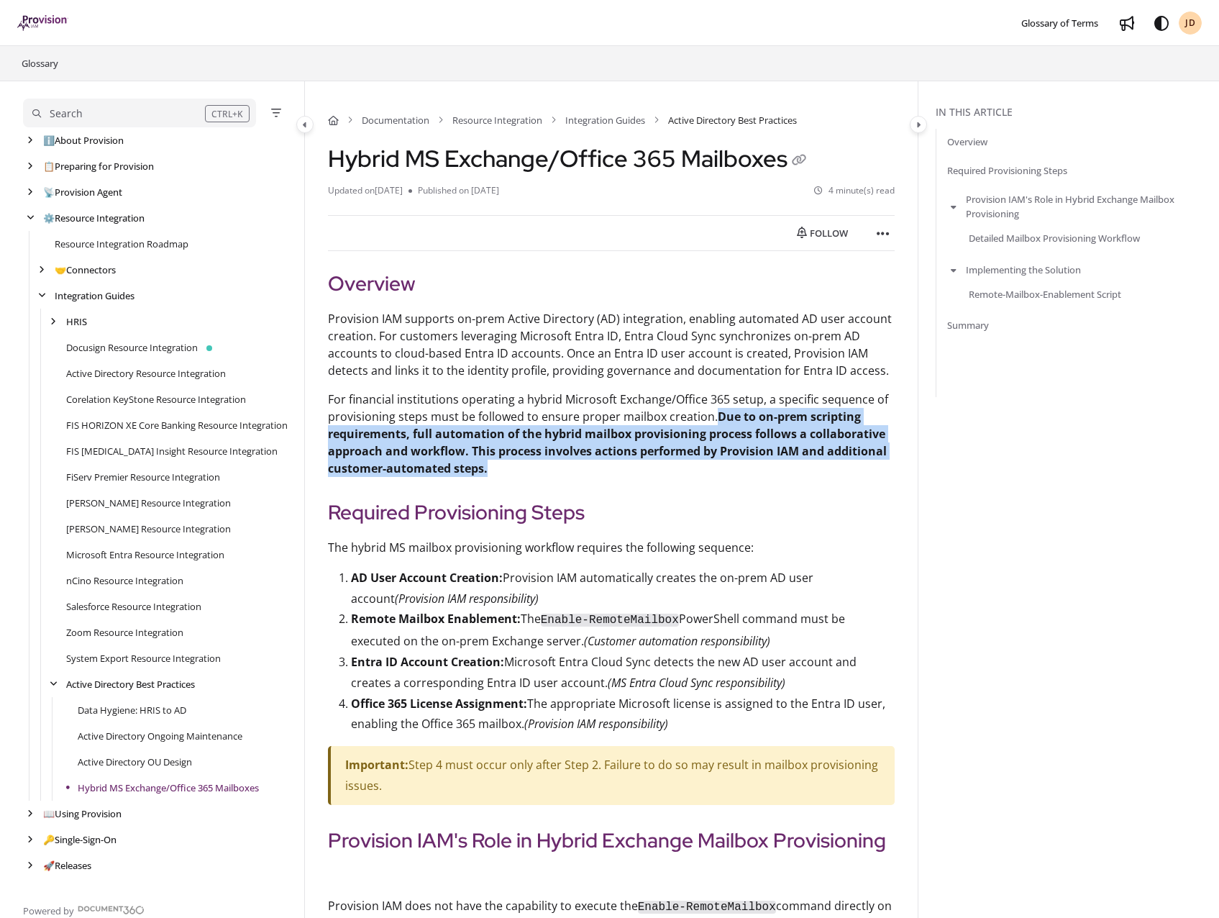
drag, startPoint x: 716, startPoint y: 419, endPoint x: 675, endPoint y: 471, distance: 66.5
click at [675, 471] on p "For financial institutions operating a hybrid Microsoft Exchange/Office 365 set…" at bounding box center [611, 433] width 567 height 86
drag, startPoint x: 675, startPoint y: 471, endPoint x: 552, endPoint y: 462, distance: 123.3
click at [552, 462] on p "For financial institutions operating a hybrid Microsoft Exchange/Office 365 set…" at bounding box center [611, 433] width 567 height 86
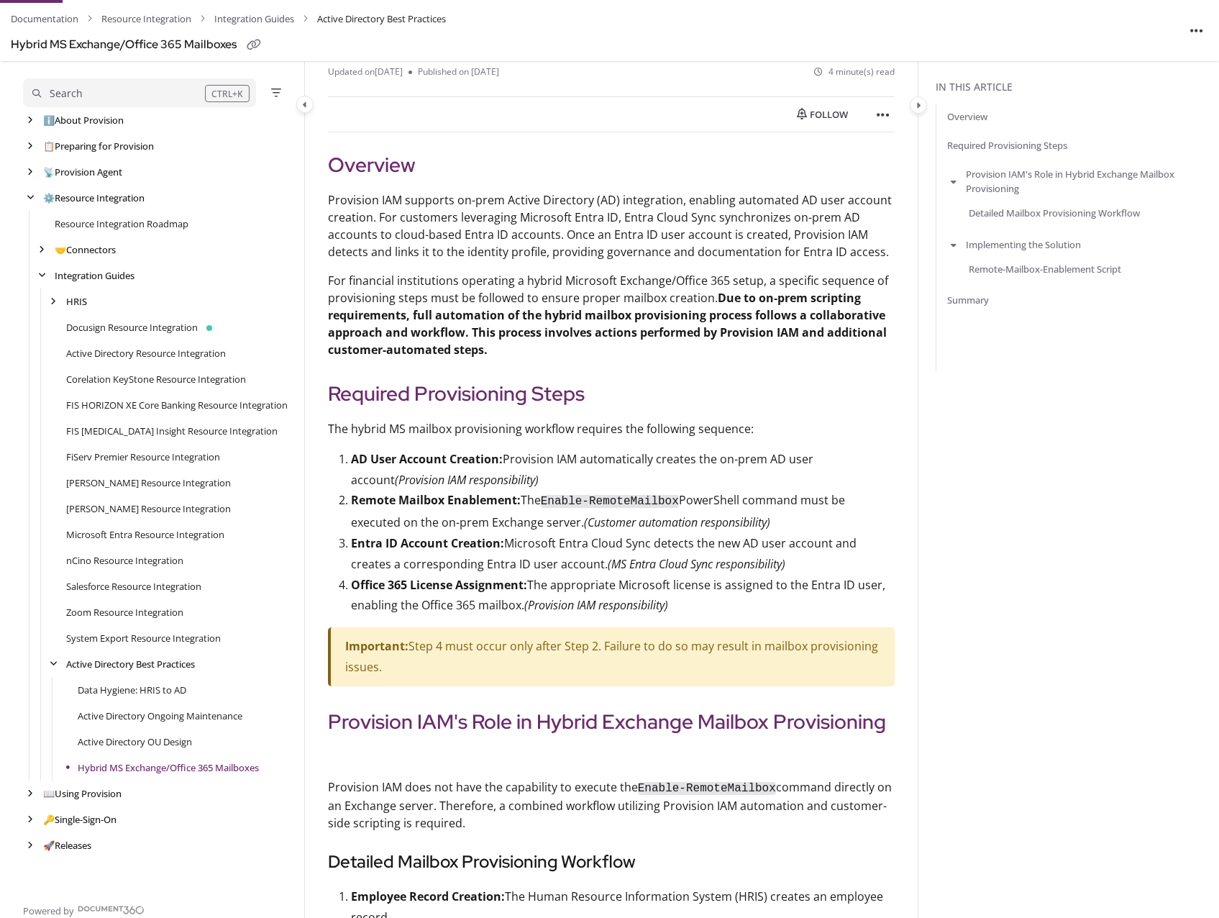
scroll to position [144, 0]
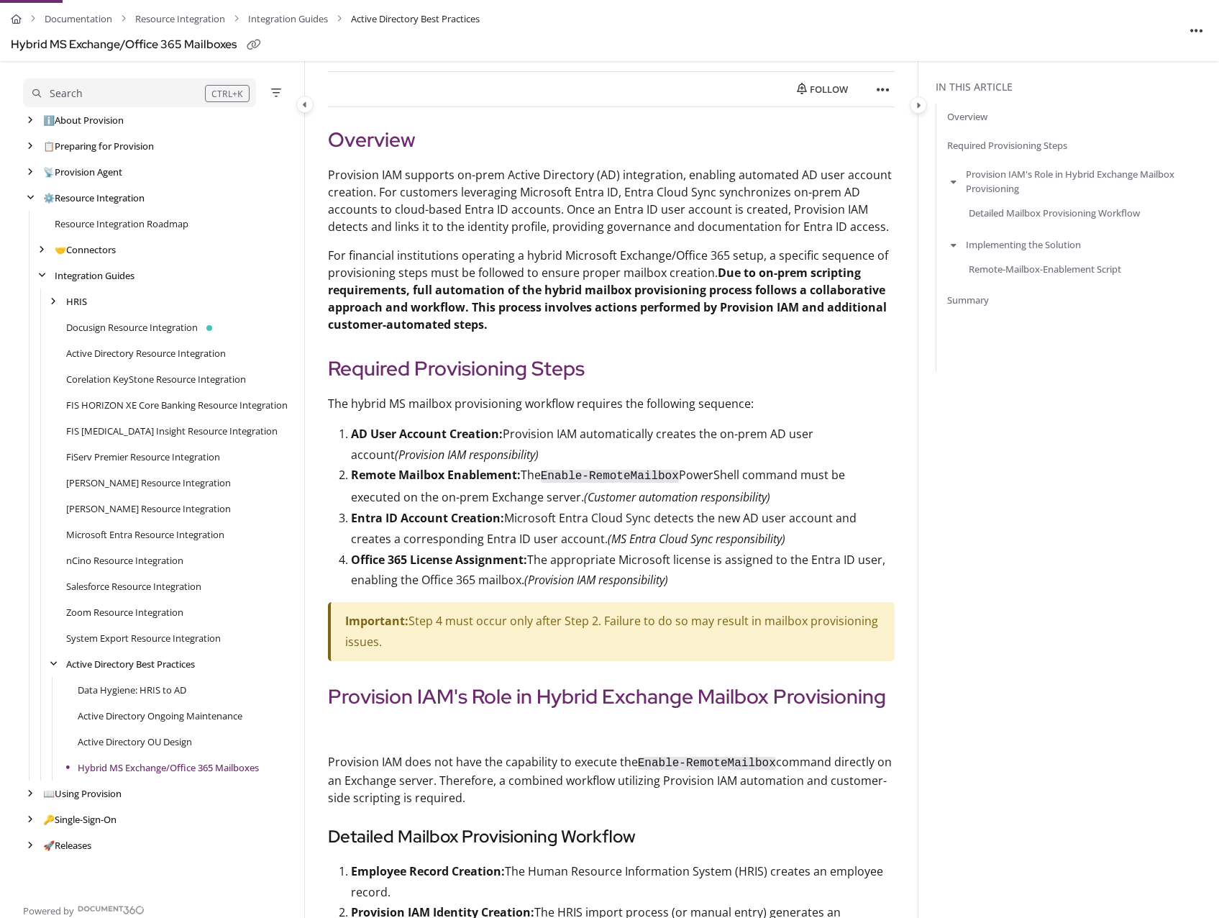
drag, startPoint x: 385, startPoint y: 640, endPoint x: 344, endPoint y: 622, distance: 44.1
click at [345, 622] on p "Important: Step 4 must occur only after Step 2. Failure to do so may result in …" at bounding box center [612, 632] width 535 height 42
drag, startPoint x: 344, startPoint y: 622, endPoint x: 385, endPoint y: 640, distance: 44.8
click at [385, 640] on p "Important: Step 4 must occur only after Step 2. Failure to do so may result in …" at bounding box center [612, 632] width 535 height 42
drag, startPoint x: 387, startPoint y: 647, endPoint x: 347, endPoint y: 624, distance: 46.0
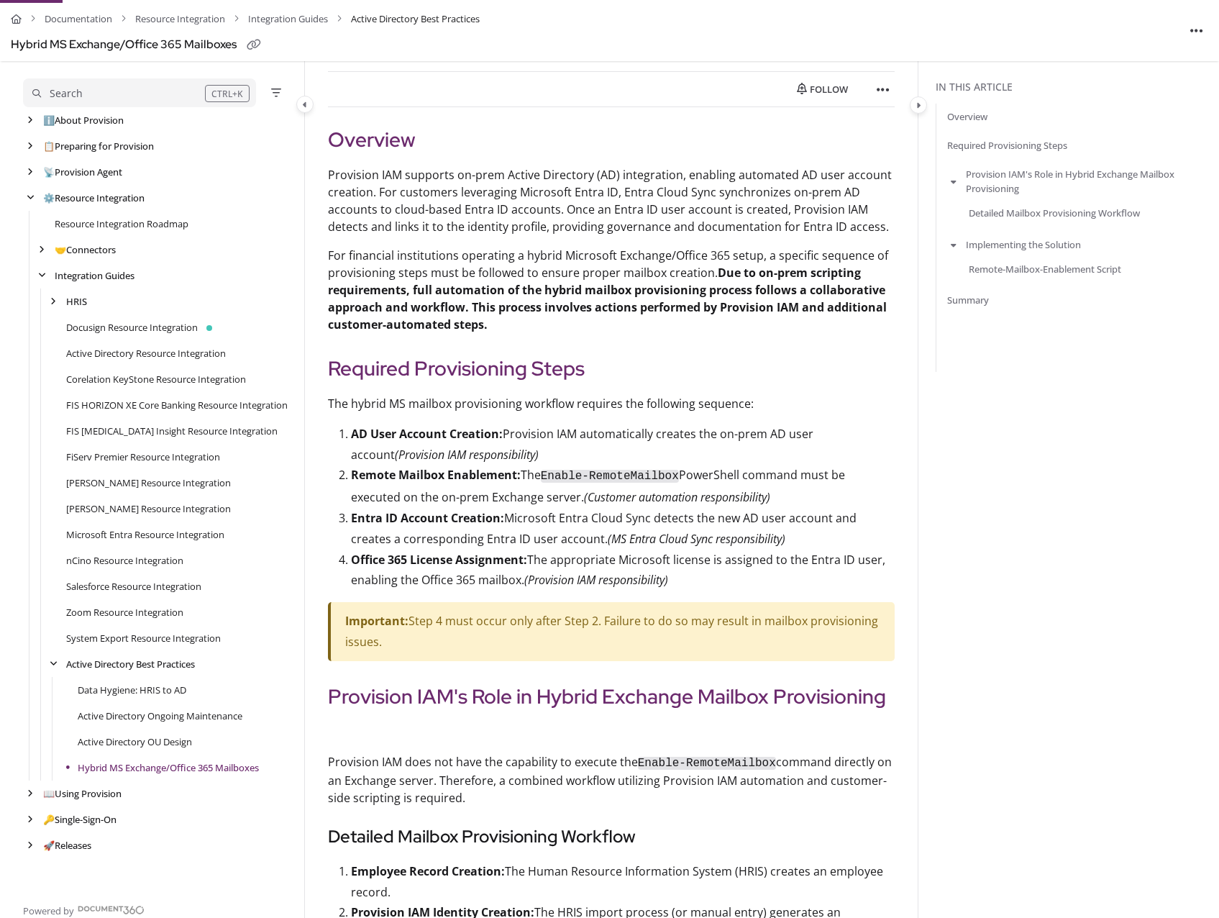
click at [347, 624] on p "Important: Step 4 must occur only after Step 2. Failure to do so may result in …" at bounding box center [612, 632] width 535 height 42
drag, startPoint x: 347, startPoint y: 624, endPoint x: 400, endPoint y: 643, distance: 56.4
click at [400, 643] on p "Important: Step 4 must occur only after Step 2. Failure to do so may result in …" at bounding box center [612, 632] width 535 height 42
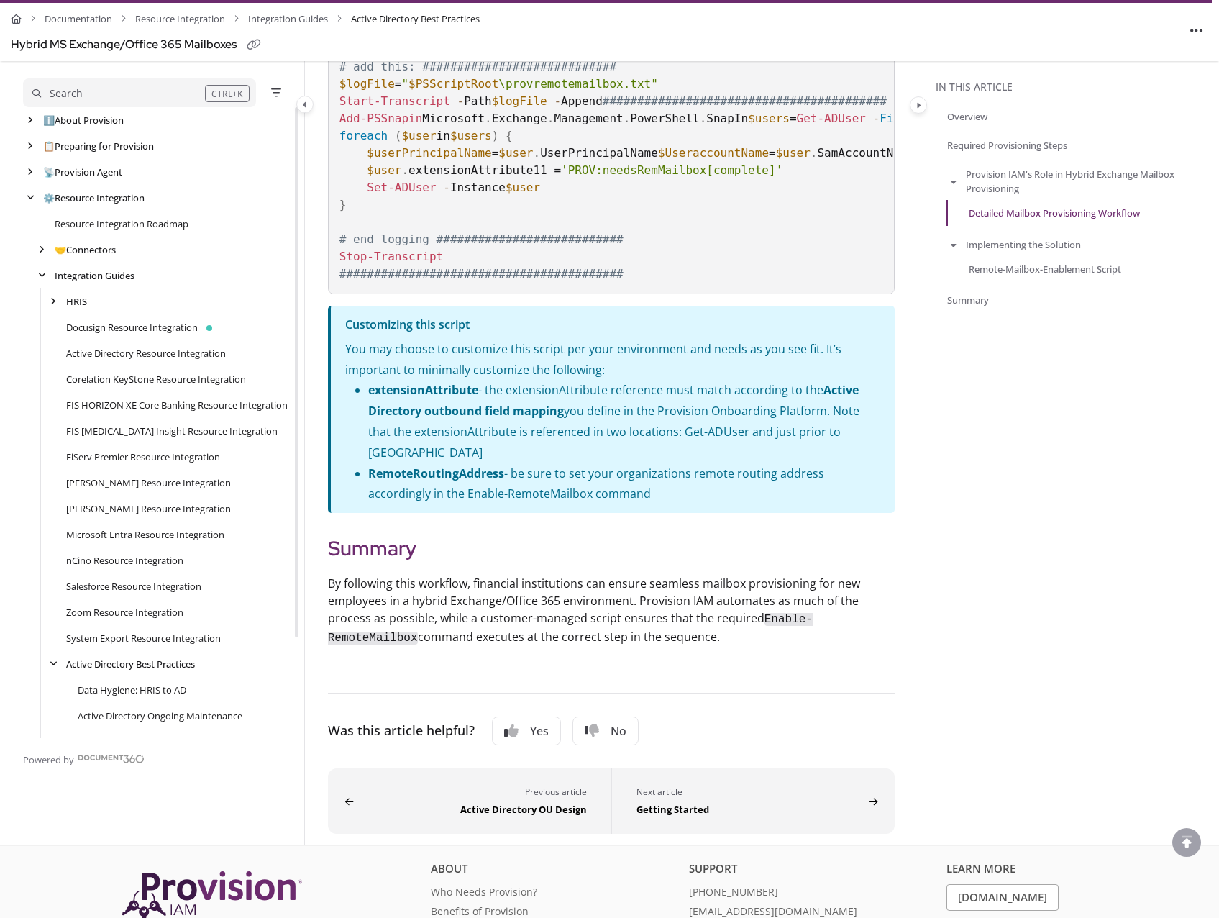
scroll to position [2792, 0]
